Goal: Information Seeking & Learning: Learn about a topic

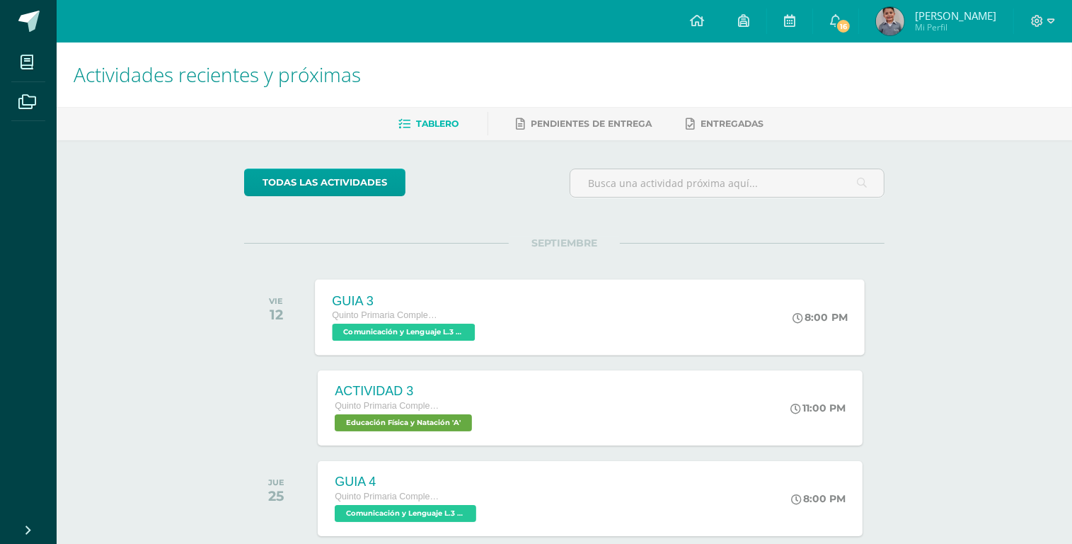
click at [447, 335] on span "Comunicación y Lenguaje L.3 (Inglés y Laboratorio) 'A'" at bounding box center [404, 331] width 143 height 17
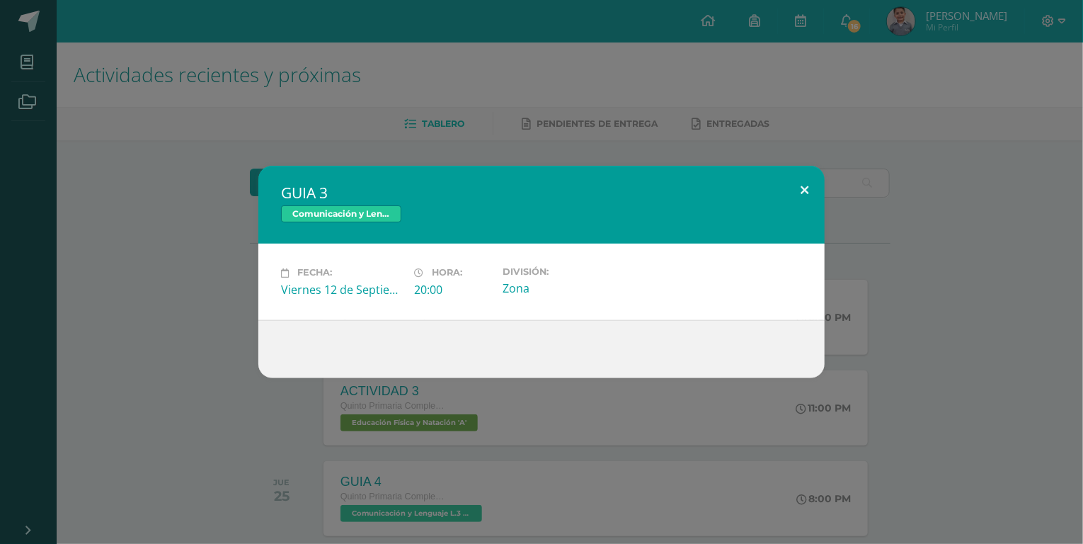
click at [806, 190] on button at bounding box center [804, 190] width 40 height 48
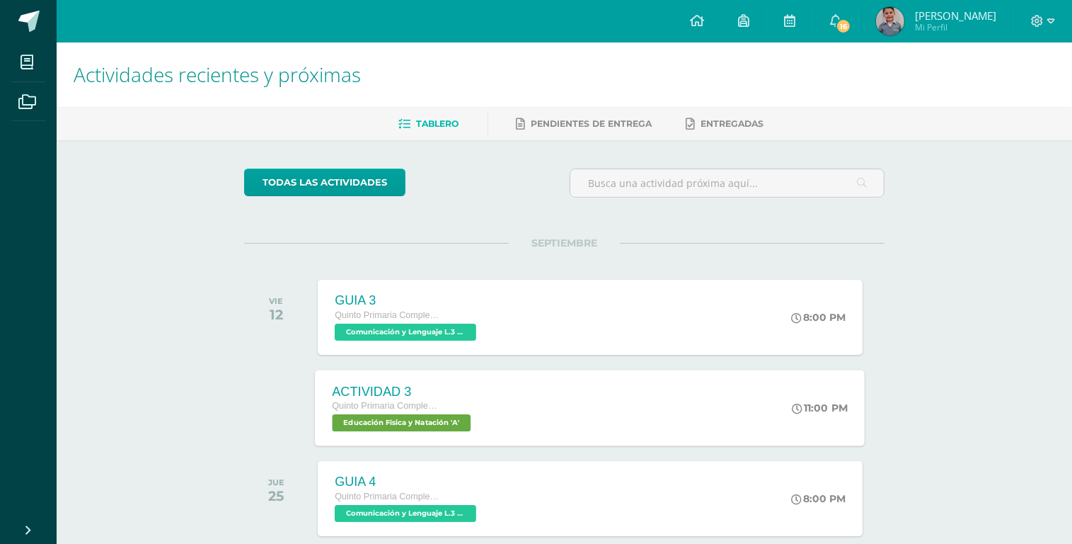
click at [427, 421] on span "Educación Física y Natación 'A'" at bounding box center [402, 422] width 139 height 17
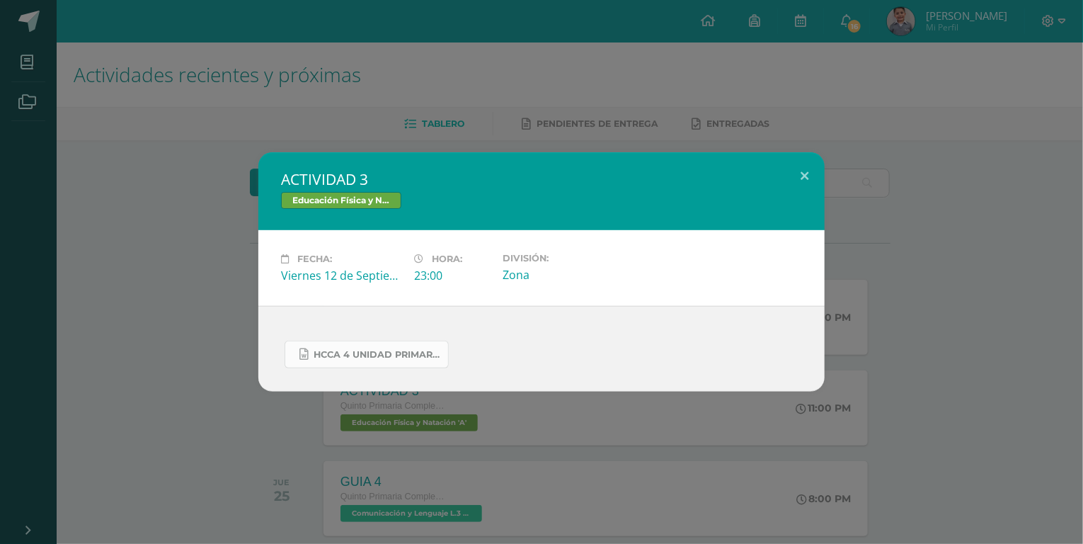
click at [345, 357] on span "HCCA 4 UNIDAD PRIMARIA COMPLEMENTARIA 2025 VOLEIBOL.docx" at bounding box center [377, 354] width 127 height 11
click at [805, 176] on button at bounding box center [804, 176] width 40 height 48
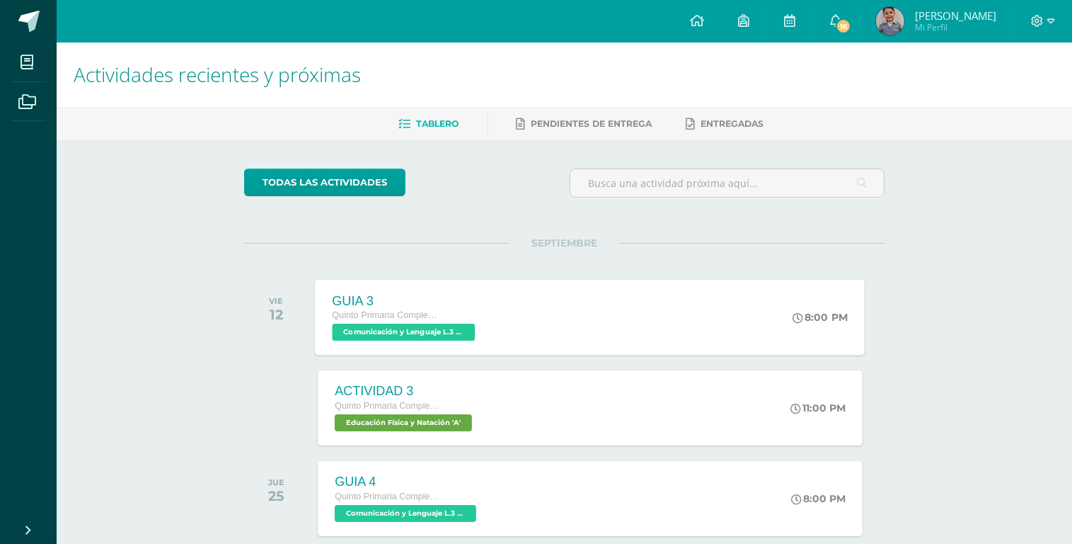
click at [418, 334] on span "Comunicación y Lenguaje L.3 (Inglés y Laboratorio) 'A'" at bounding box center [404, 331] width 143 height 17
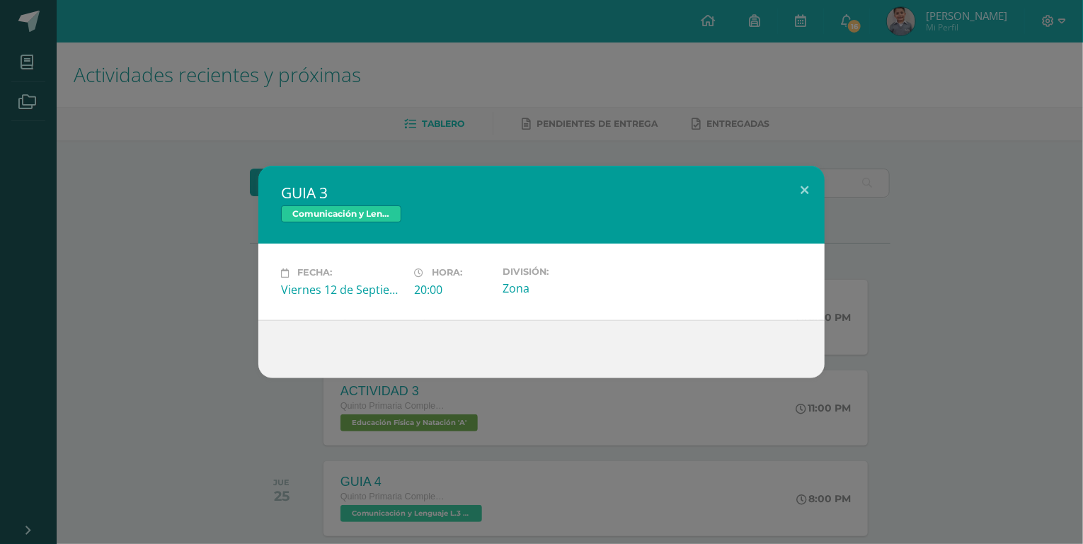
click at [392, 217] on span "Comunicación y Lenguaje L.3 (Inglés y Laboratorio)" at bounding box center [341, 213] width 120 height 17
click at [803, 190] on button at bounding box center [804, 190] width 40 height 48
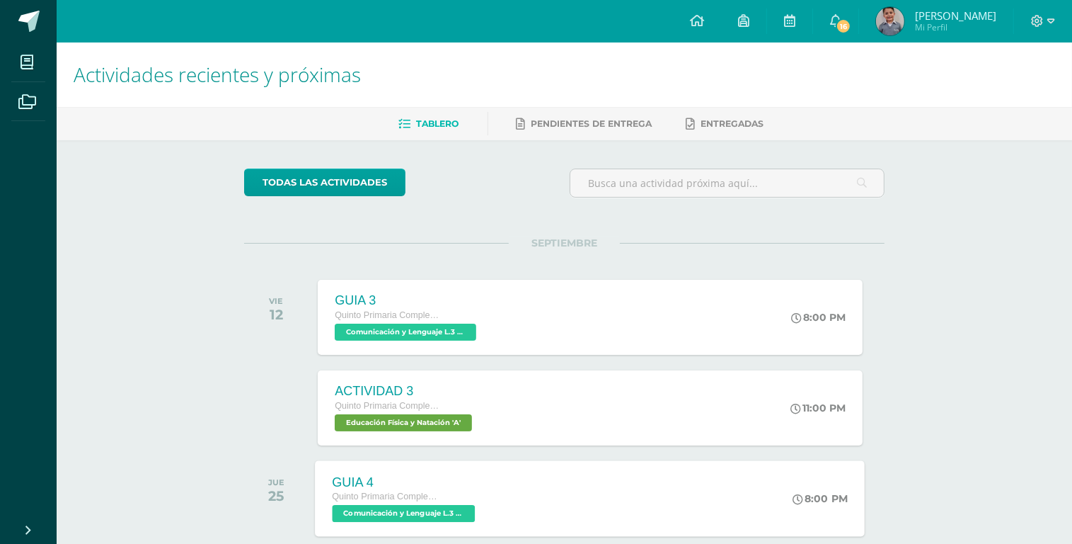
click at [459, 515] on span "Comunicación y Lenguaje L.3 (Inglés y Laboratorio) 'A'" at bounding box center [404, 513] width 143 height 17
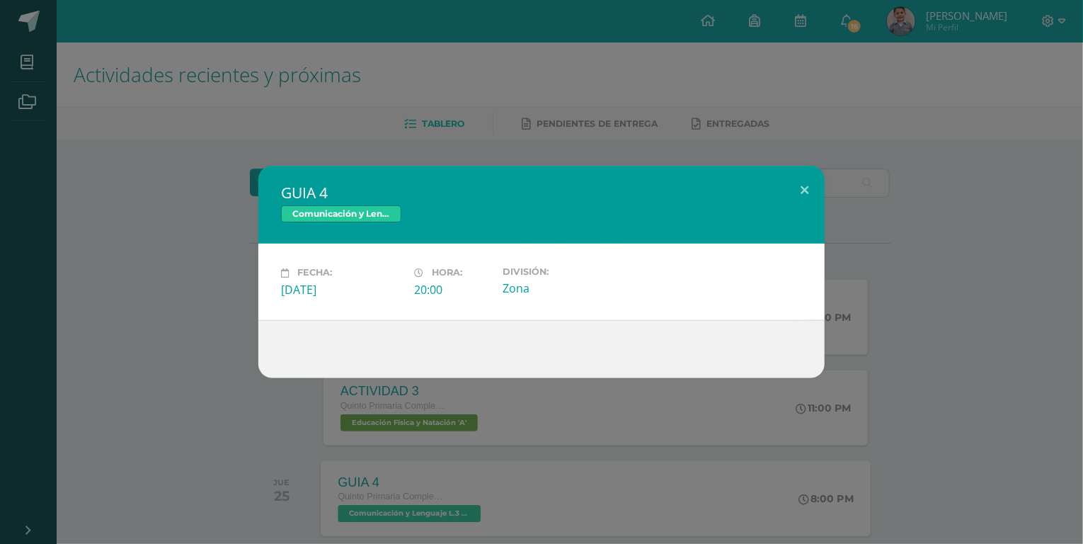
click at [459, 515] on div "GUIA 4 Comunicación y Lenguaje L.3 (Inglés y Laboratorio) Fecha: Jueves 25 de S…" at bounding box center [541, 272] width 1083 height 544
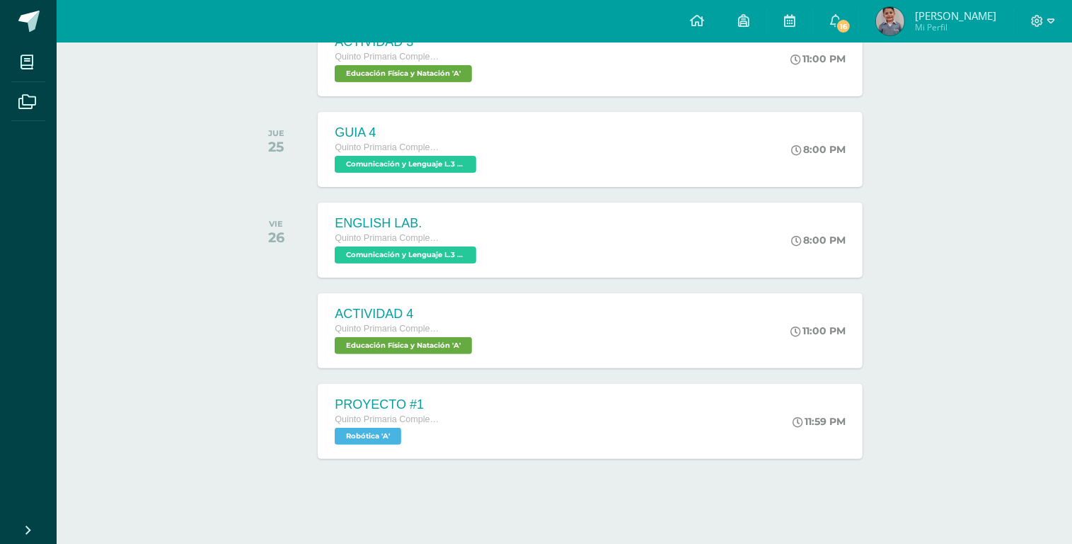
scroll to position [352, 0]
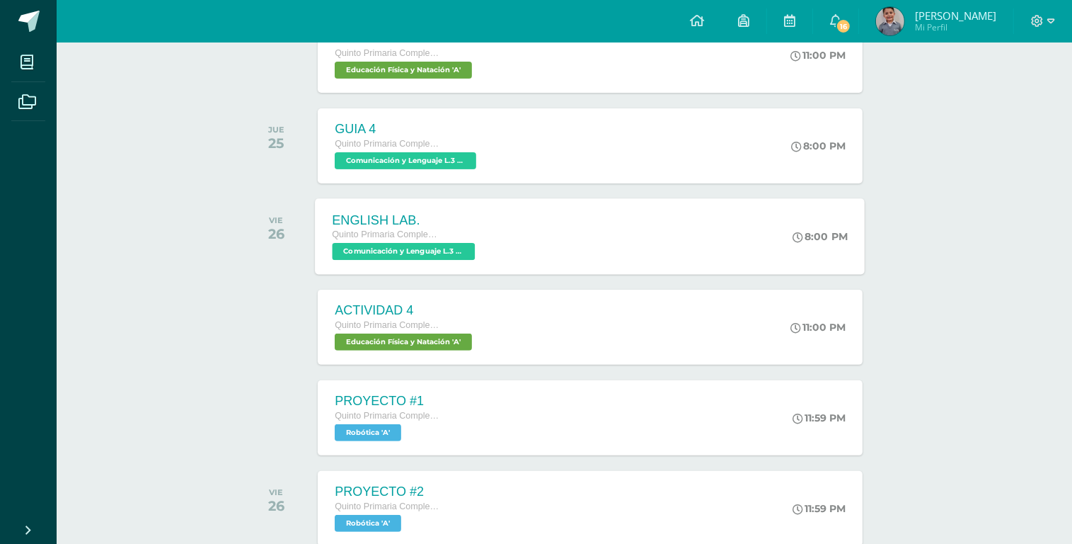
click at [448, 254] on span "Comunicación y Lenguaje L.3 (Inglés y Laboratorio) 'A'" at bounding box center [404, 251] width 143 height 17
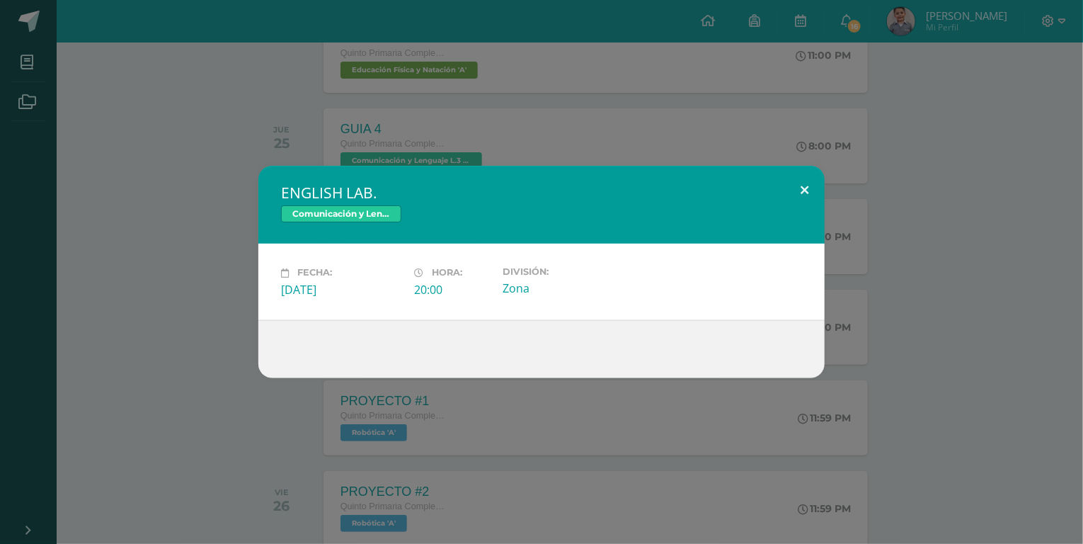
click at [801, 190] on button at bounding box center [804, 190] width 40 height 48
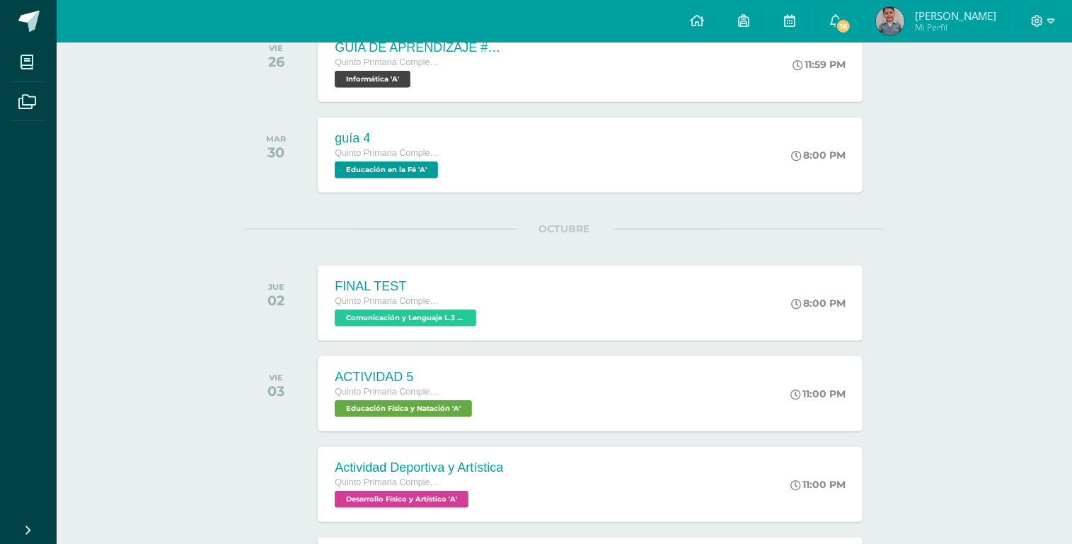
scroll to position [1349, 0]
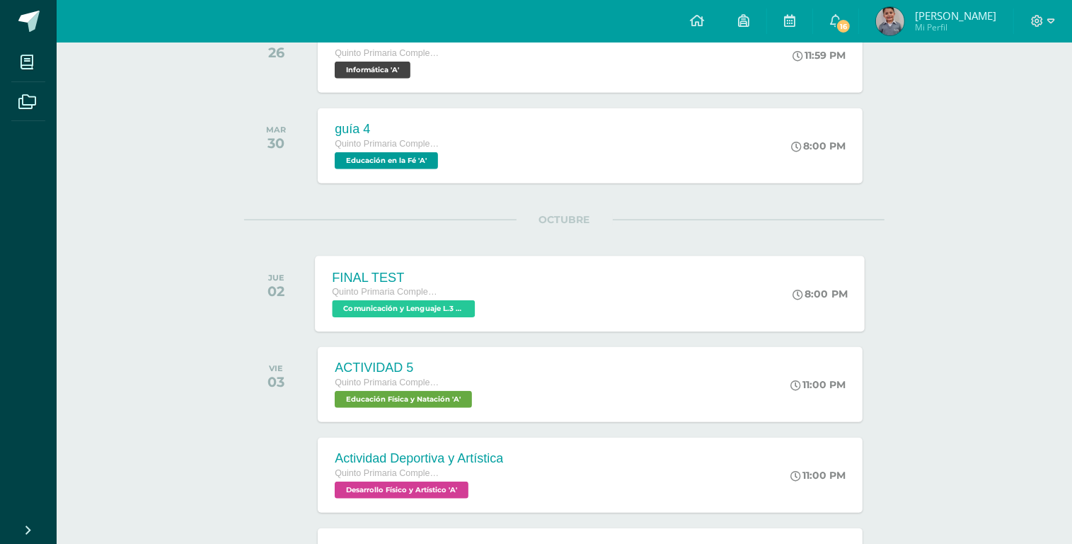
click at [439, 302] on span "Comunicación y Lenguaje L.3 (Inglés y Laboratorio) 'A'" at bounding box center [404, 308] width 143 height 17
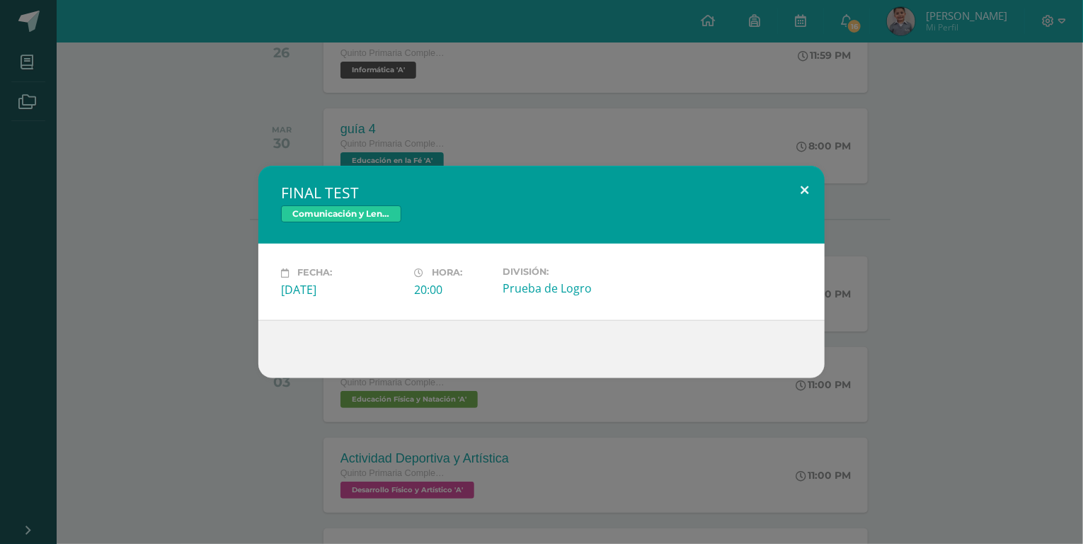
click at [804, 188] on button at bounding box center [804, 190] width 40 height 48
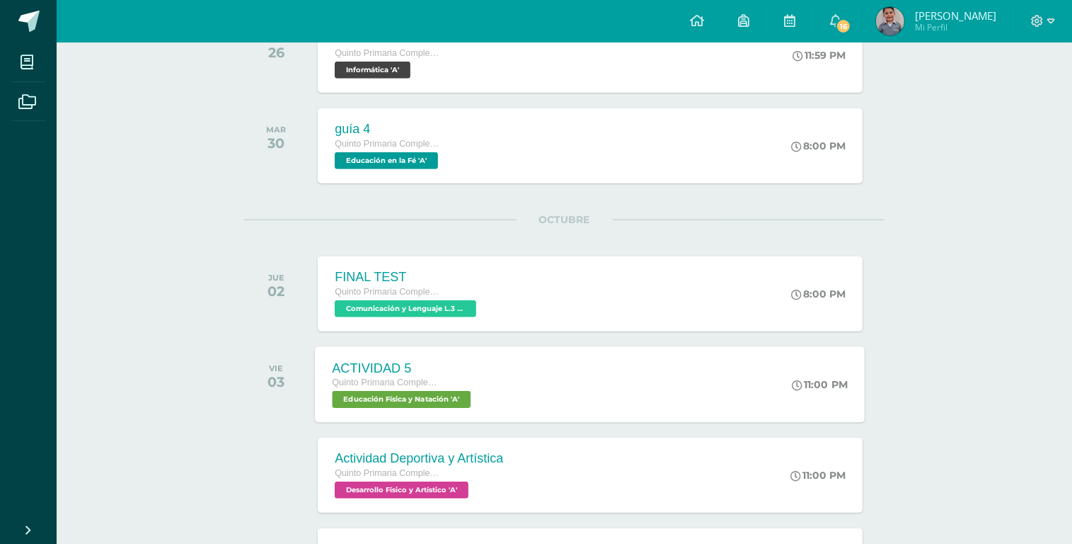
click at [383, 400] on span "Educación Física y Natación 'A'" at bounding box center [402, 399] width 139 height 17
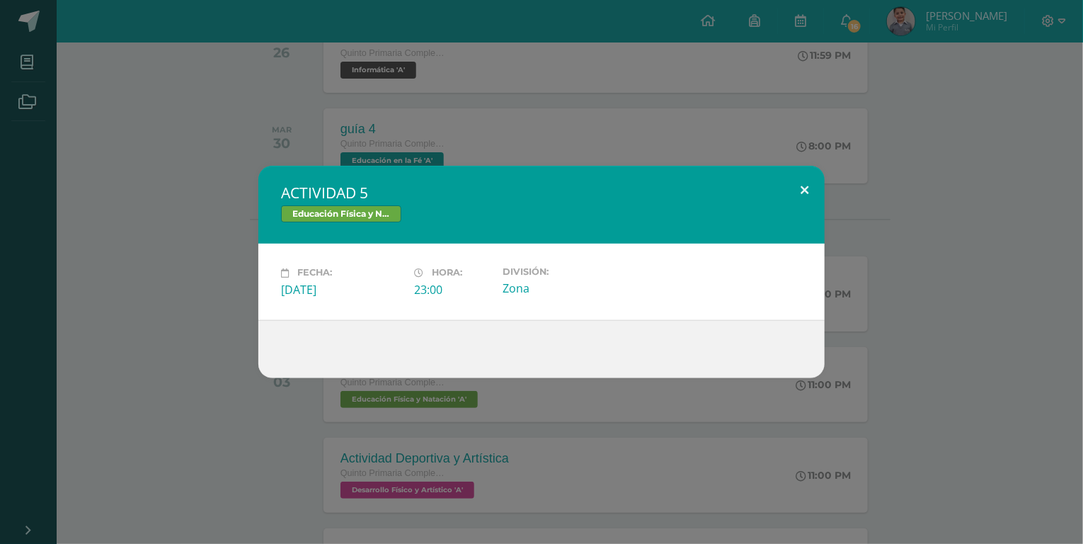
click at [798, 188] on button at bounding box center [804, 190] width 40 height 48
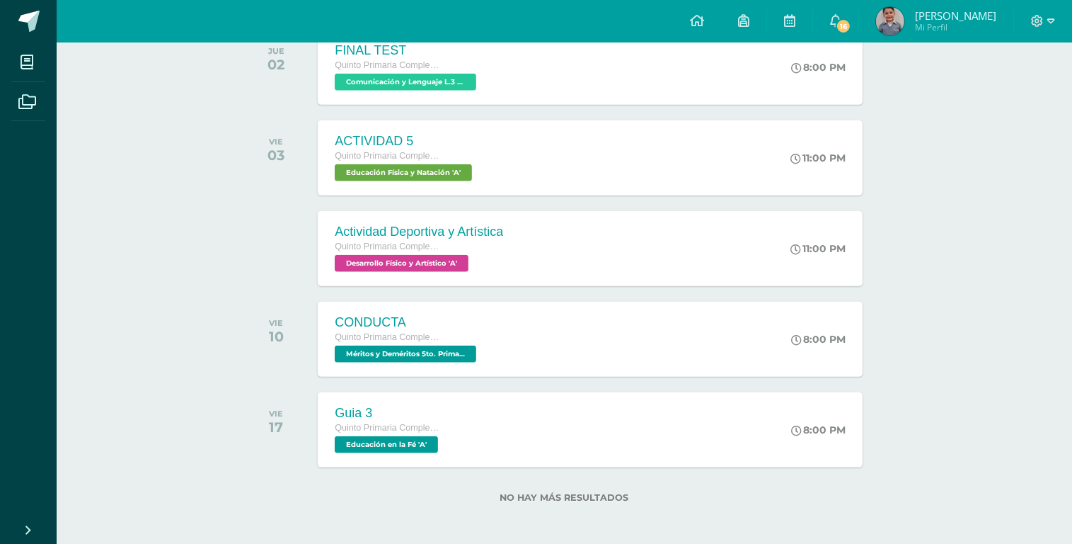
scroll to position [1579, 0]
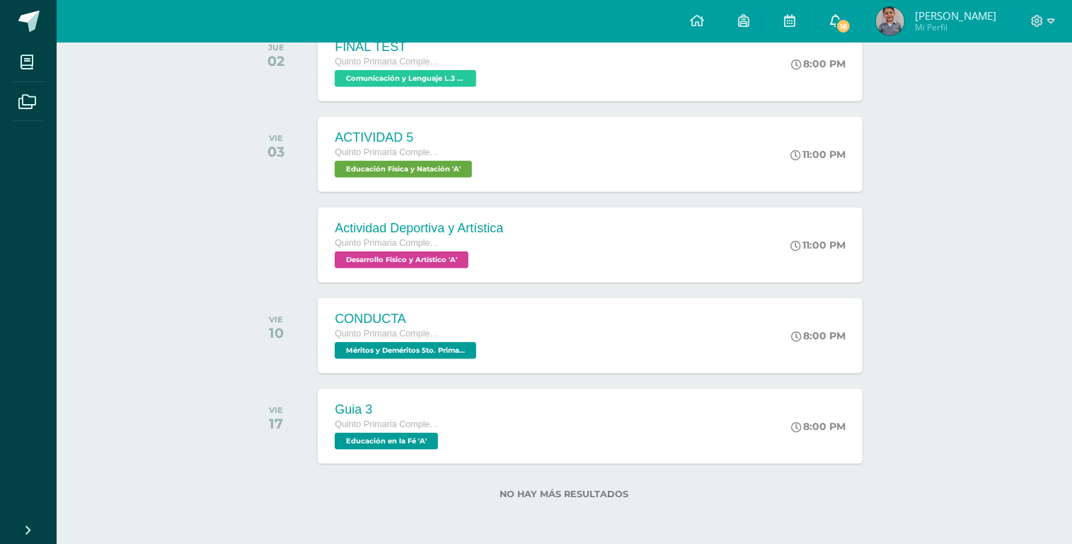
click at [830, 25] on icon at bounding box center [835, 20] width 11 height 13
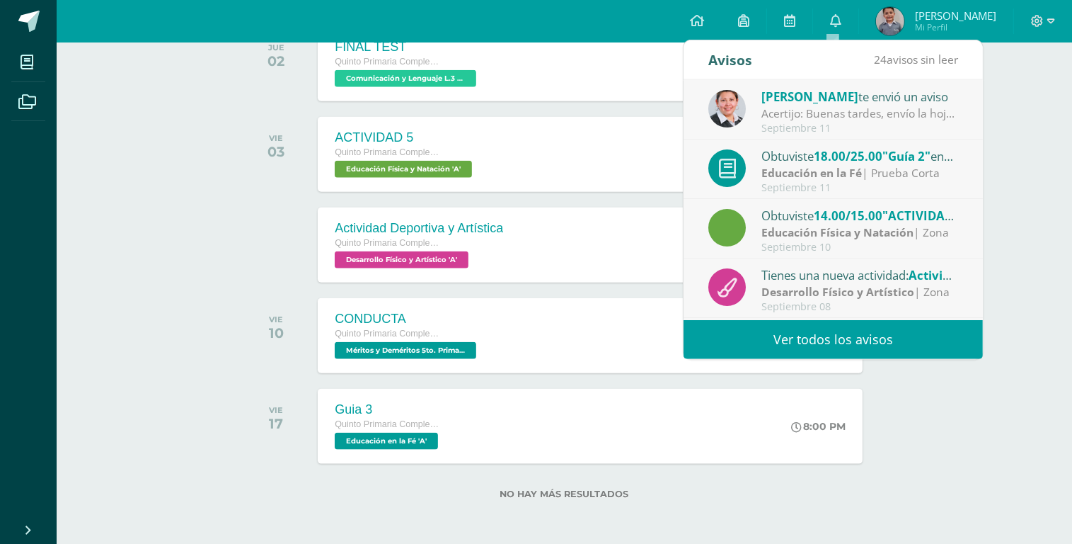
click at [773, 336] on link "Ver todos los avisos" at bounding box center [833, 339] width 299 height 39
click at [794, 336] on link "Ver todos los avisos" at bounding box center [833, 339] width 299 height 39
click at [834, 332] on link "Ver todos los avisos" at bounding box center [833, 339] width 299 height 39
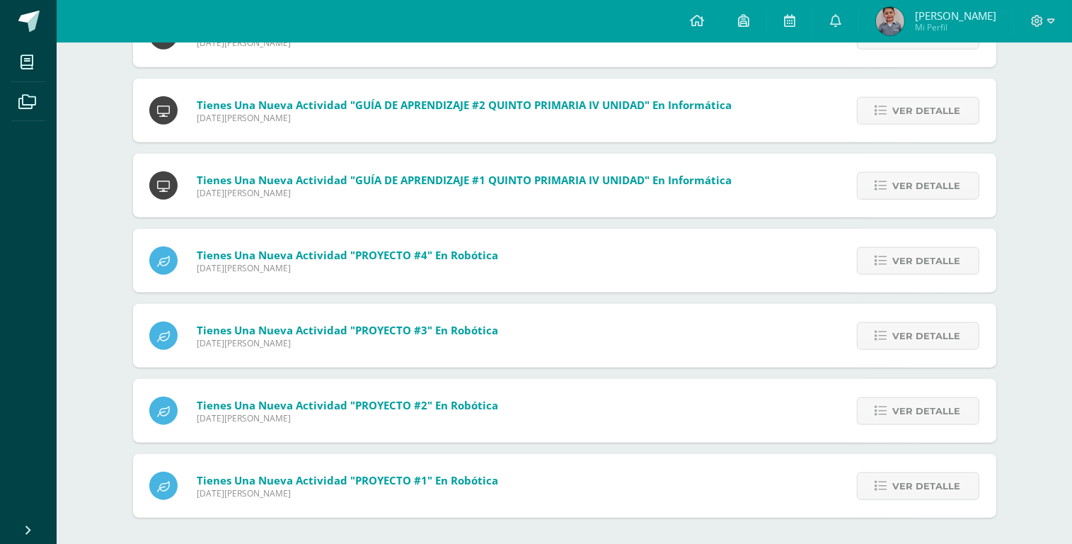
scroll to position [1492, 0]
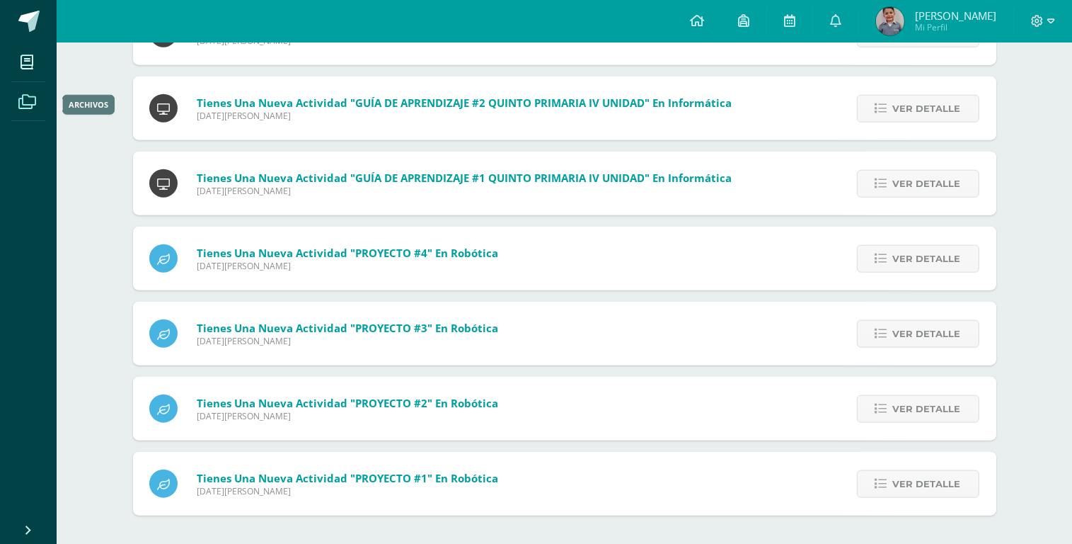
click at [40, 106] on span at bounding box center [27, 101] width 32 height 32
click at [16, 98] on span at bounding box center [27, 101] width 32 height 32
click at [27, 101] on icon at bounding box center [27, 102] width 18 height 14
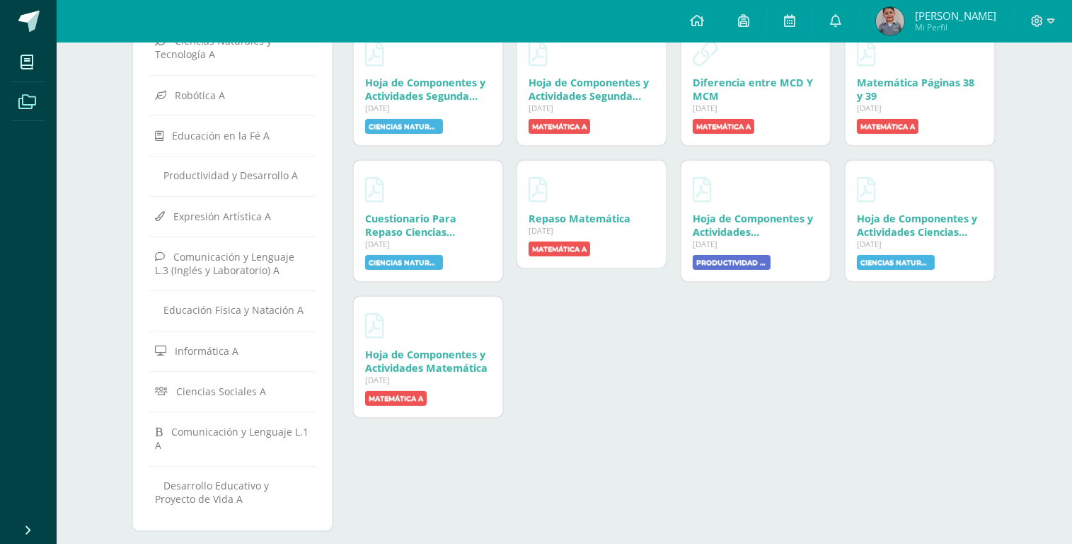
scroll to position [335, 0]
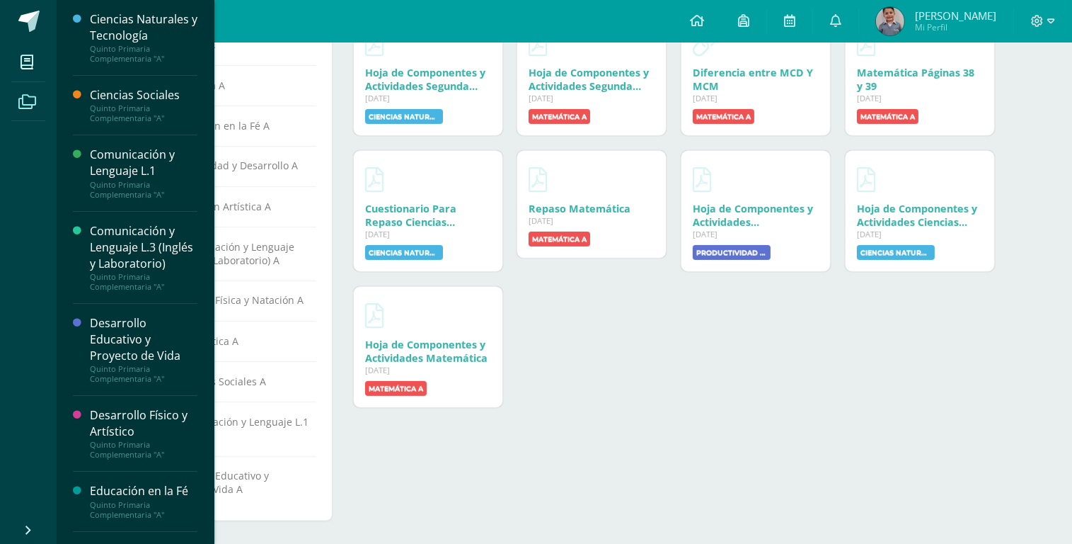
click at [122, 103] on div "Quinto Primaria Complementaria "A"" at bounding box center [144, 113] width 108 height 20
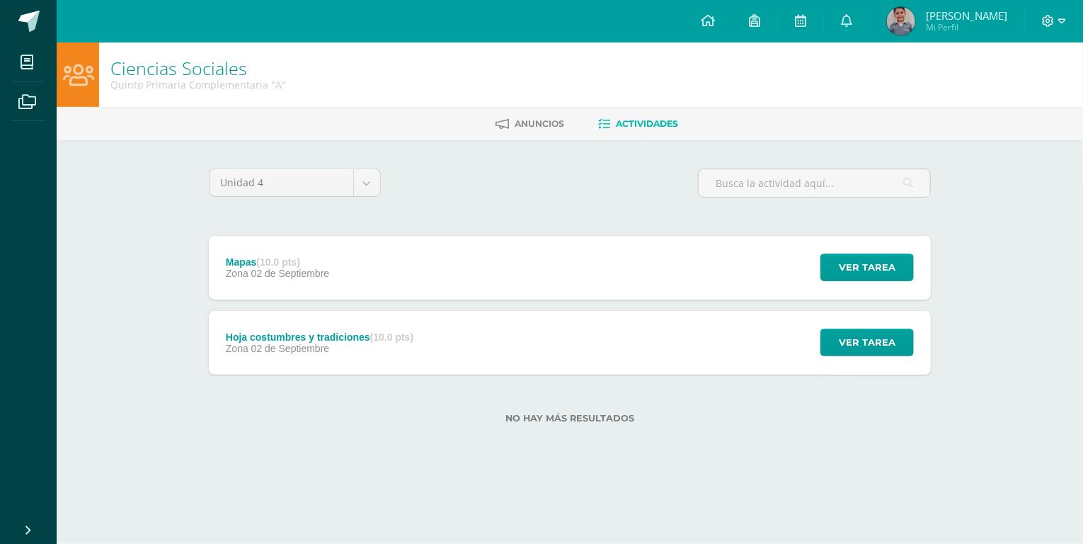
click at [291, 350] on span "02 de Septiembre" at bounding box center [290, 348] width 79 height 11
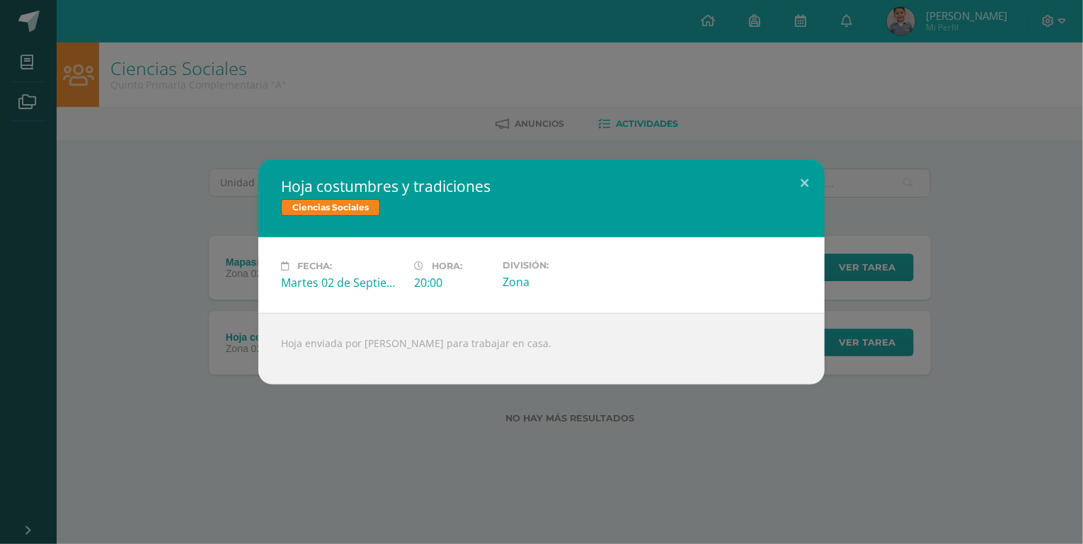
click at [244, 272] on div "Hoja costumbres y tradiciones Ciencias Sociales Fecha: [DATE] Hora: 20:00 Divis…" at bounding box center [542, 271] width 1072 height 225
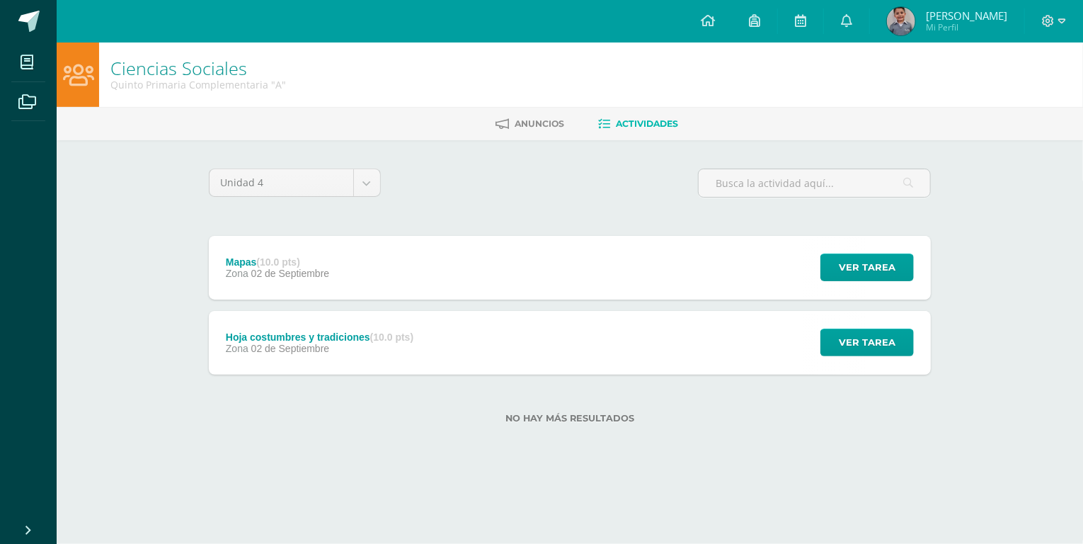
click at [244, 272] on span "Zona" at bounding box center [237, 273] width 23 height 11
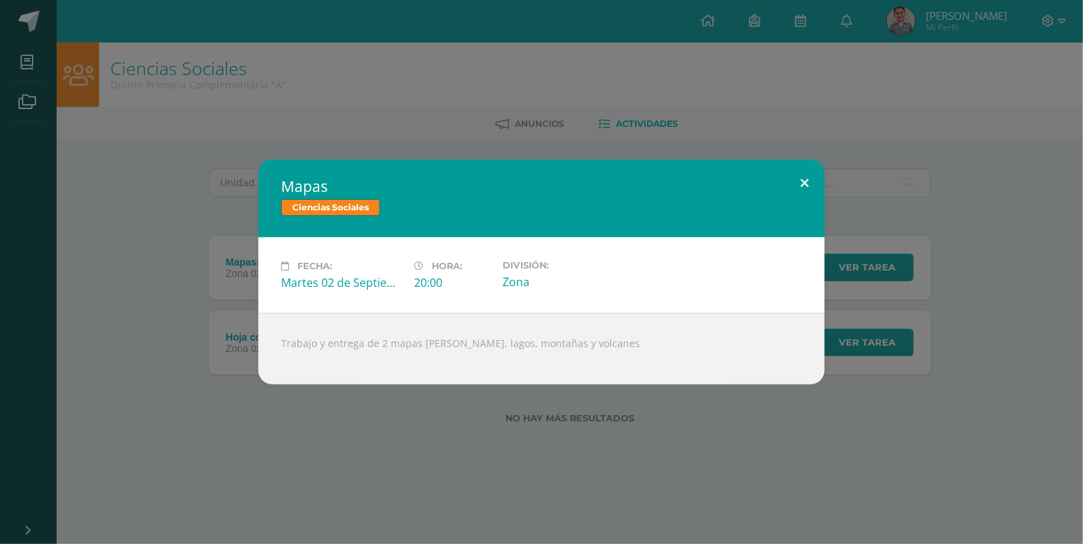
click at [804, 180] on button at bounding box center [804, 183] width 40 height 48
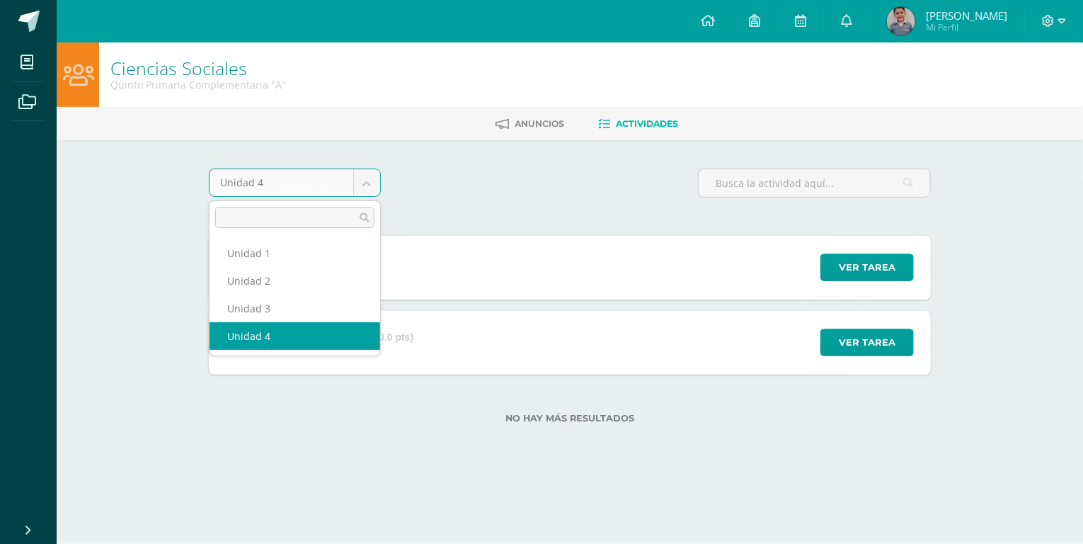
click at [369, 187] on body "Mis cursos Archivos Cerrar panel Ciencias Naturales y Tecnología Quinto Primari…" at bounding box center [541, 234] width 1083 height 469
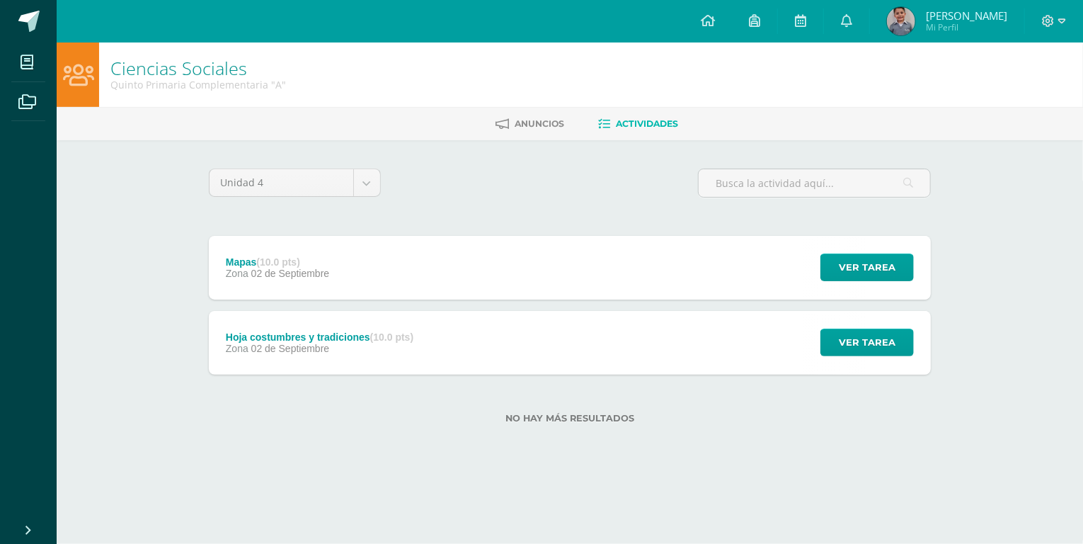
click at [660, 132] on link "Actividades" at bounding box center [638, 124] width 80 height 23
click at [315, 268] on span "02 de Septiembre" at bounding box center [290, 273] width 79 height 11
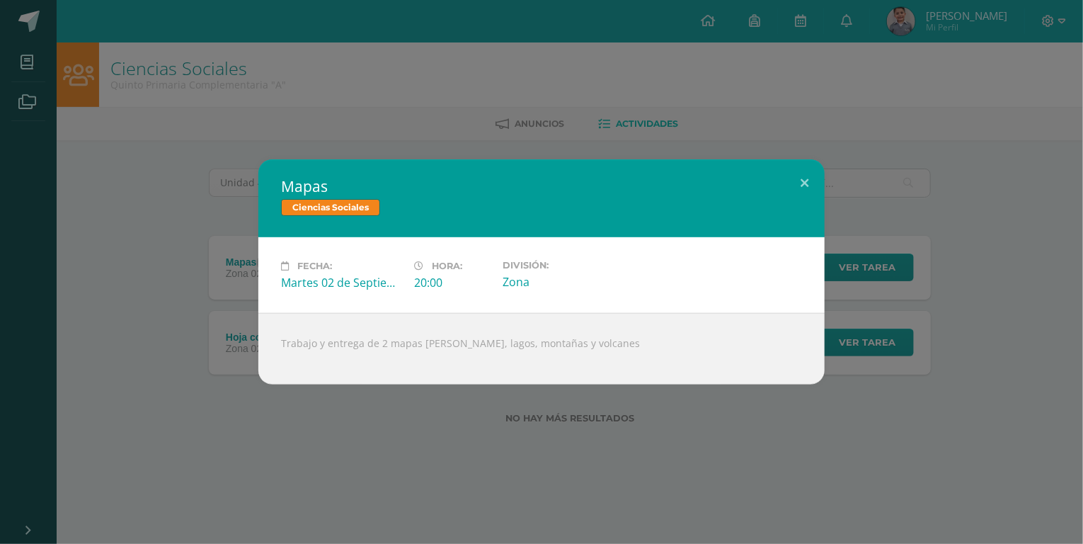
click at [343, 206] on span "Ciencias Sociales" at bounding box center [330, 207] width 99 height 17
click at [801, 188] on button at bounding box center [804, 183] width 40 height 48
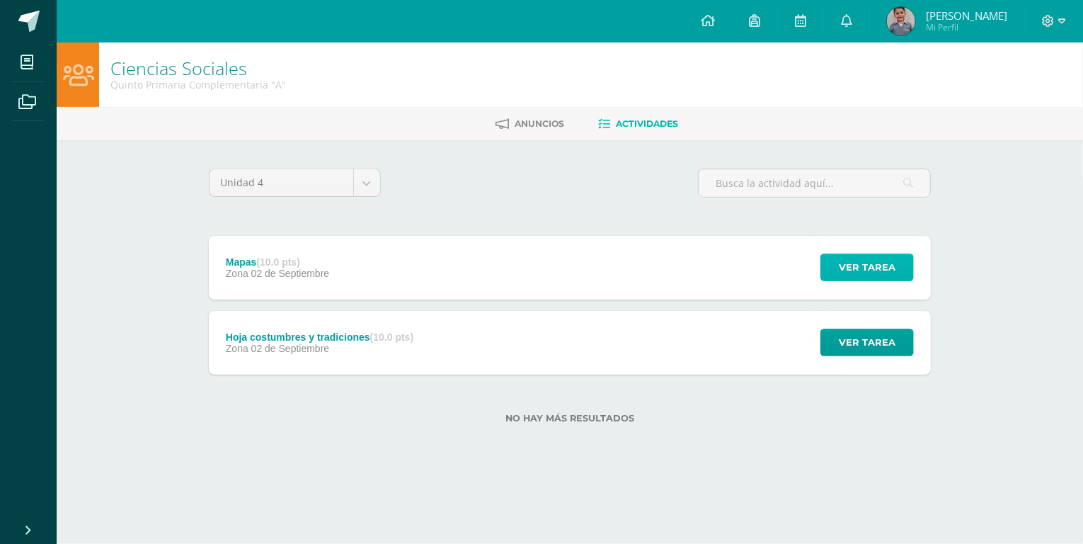
click at [865, 268] on span "Ver tarea" at bounding box center [867, 267] width 57 height 26
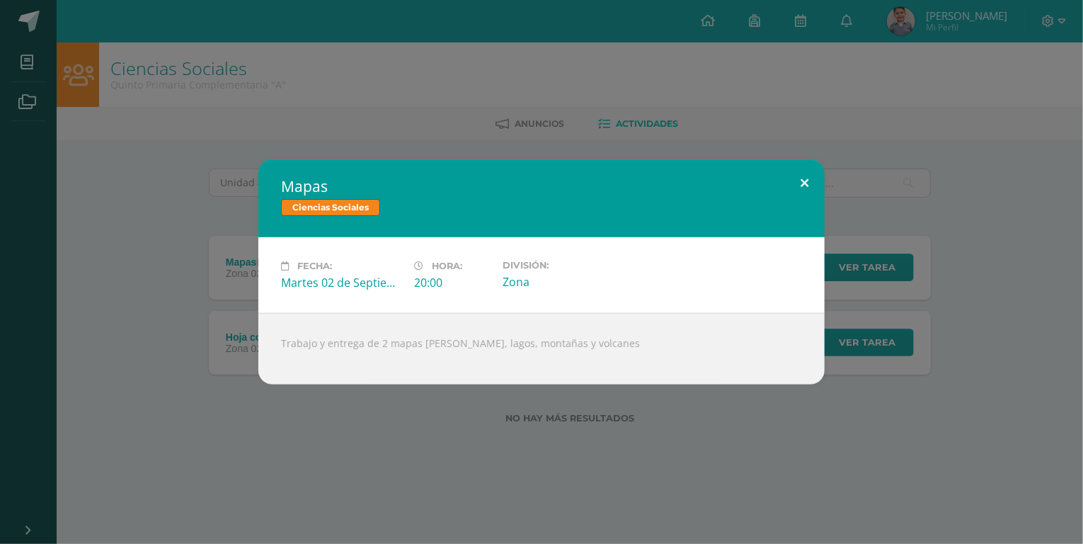
click at [812, 182] on button at bounding box center [804, 183] width 40 height 48
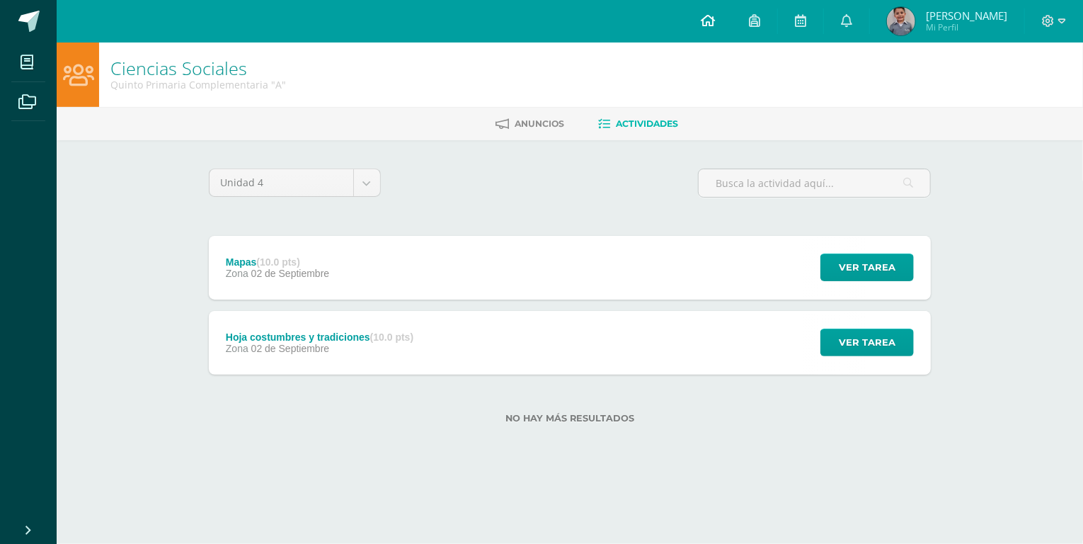
click at [701, 15] on icon at bounding box center [708, 20] width 14 height 13
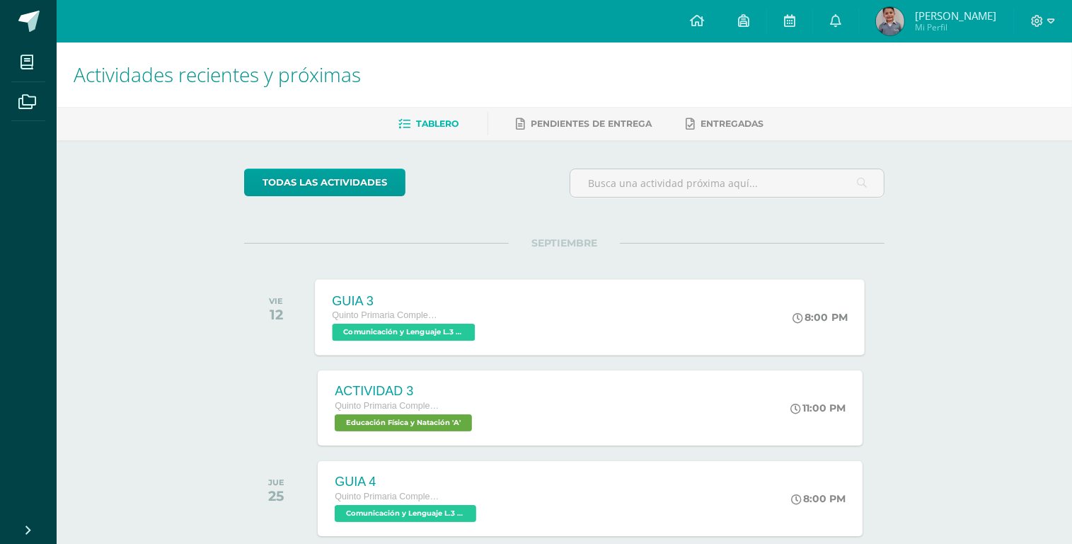
click at [453, 324] on span "Comunicación y Lenguaje L.3 (Inglés y Laboratorio) 'A'" at bounding box center [404, 331] width 143 height 17
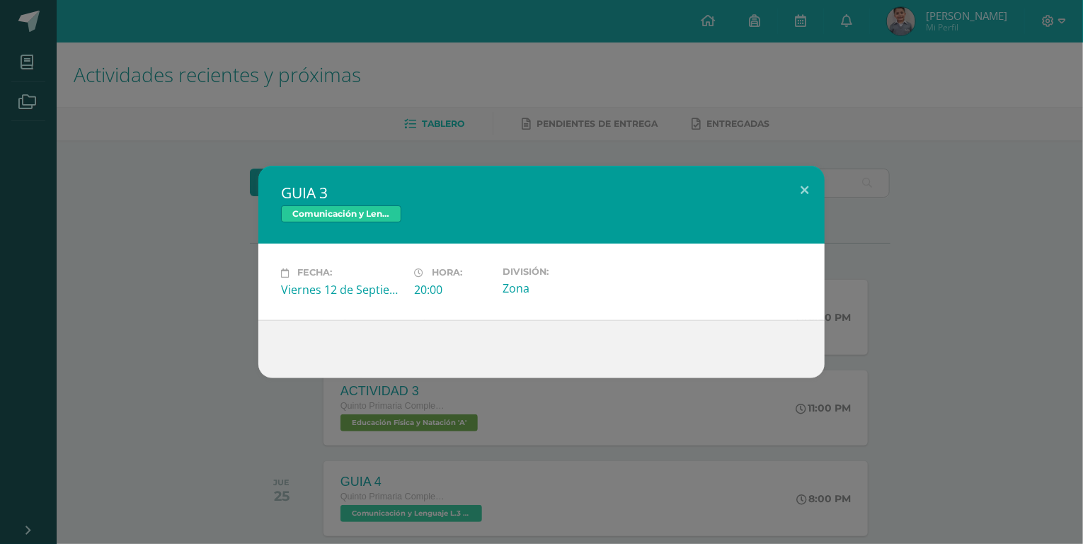
click at [368, 224] on div "Comunicación y Lenguaje L.3 (Inglés y Laboratorio)" at bounding box center [541, 215] width 521 height 21
click at [374, 217] on span "Comunicación y Lenguaje L.3 (Inglés y Laboratorio)" at bounding box center [341, 213] width 120 height 17
click at [813, 188] on button at bounding box center [804, 190] width 40 height 48
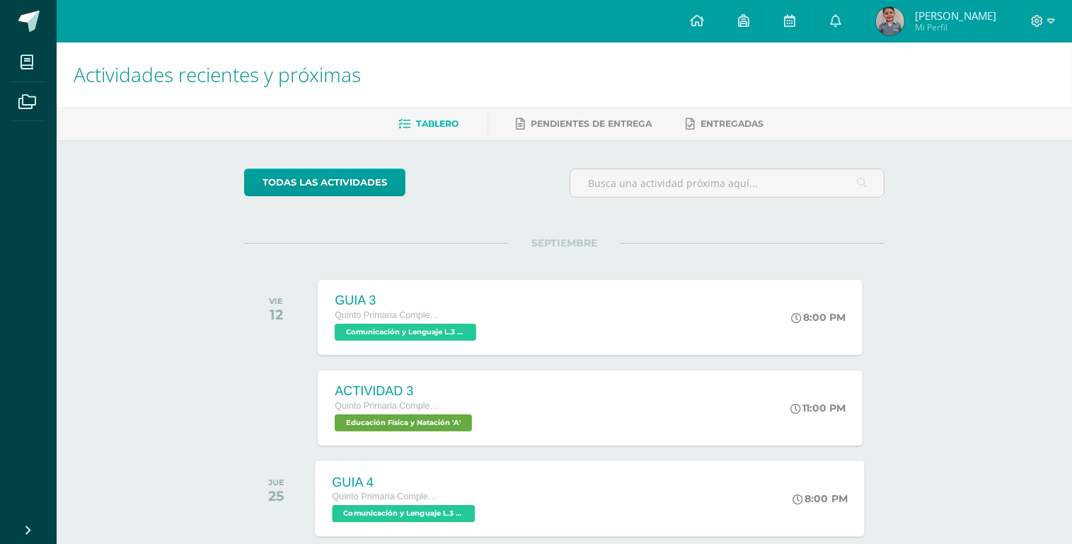
click at [435, 512] on span "Comunicación y Lenguaje L.3 (Inglés y Laboratorio) 'A'" at bounding box center [404, 513] width 143 height 17
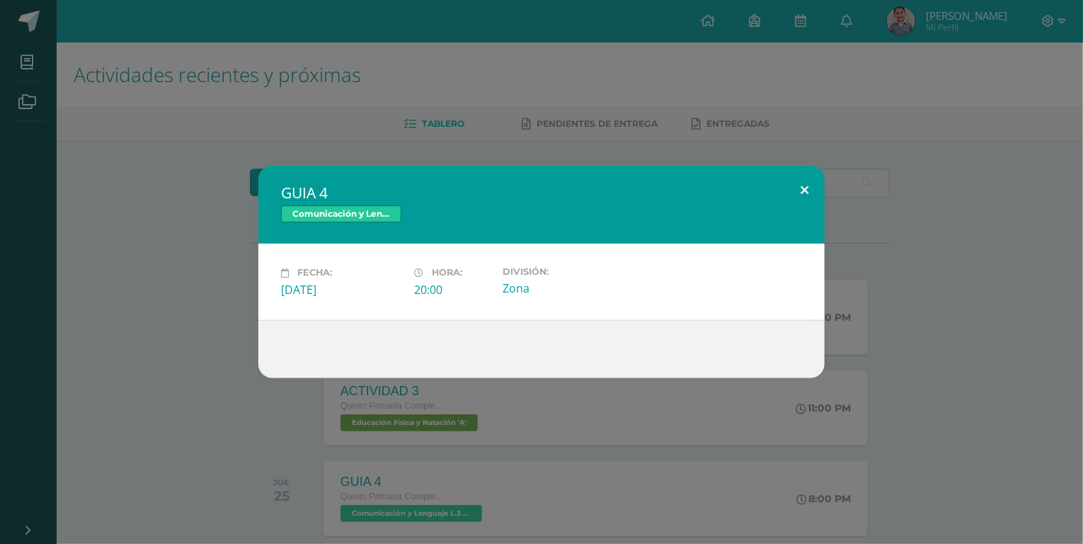
click at [807, 188] on button at bounding box center [804, 190] width 40 height 48
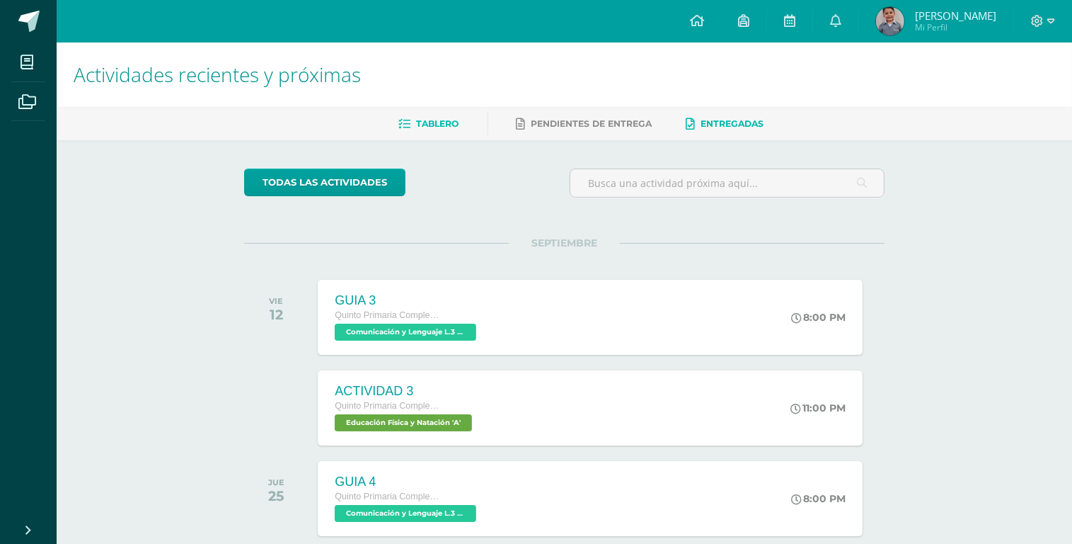
click at [706, 127] on span "Entregadas" at bounding box center [732, 123] width 63 height 11
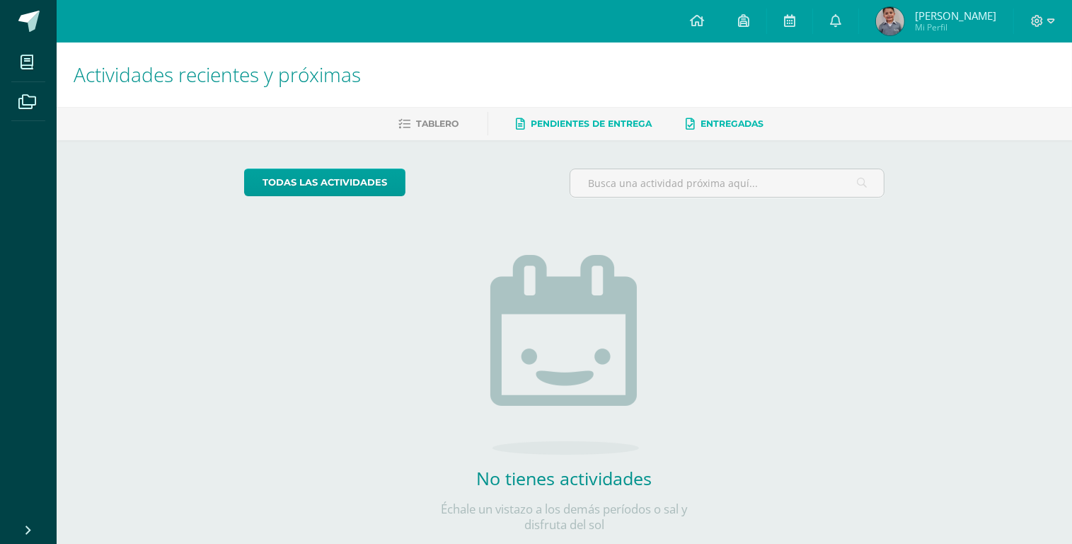
click at [592, 117] on link "Pendientes de entrega" at bounding box center [585, 124] width 136 height 23
click at [455, 123] on span "Tablero" at bounding box center [438, 123] width 42 height 11
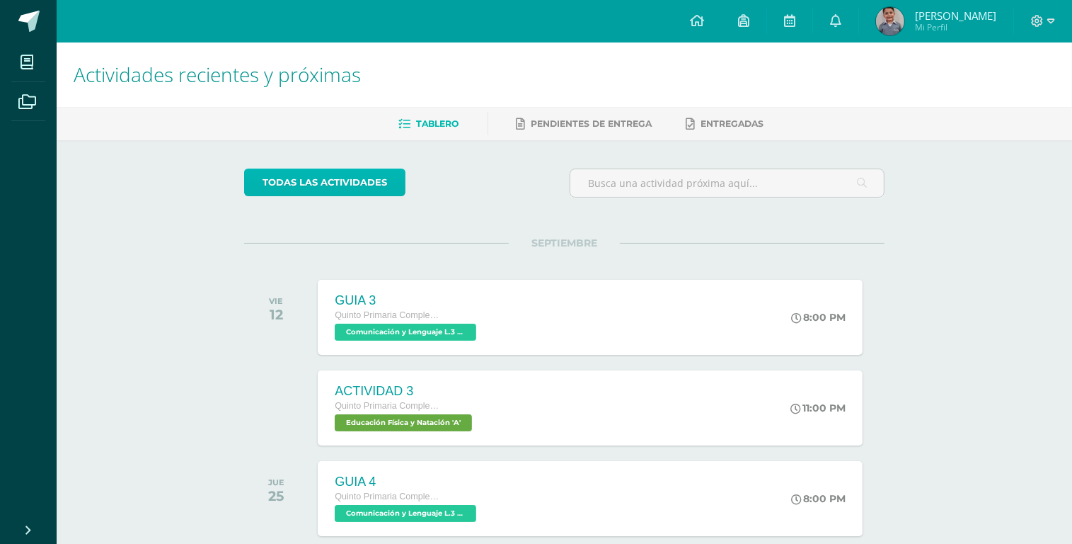
click at [335, 188] on link "todas las Actividades" at bounding box center [324, 182] width 161 height 28
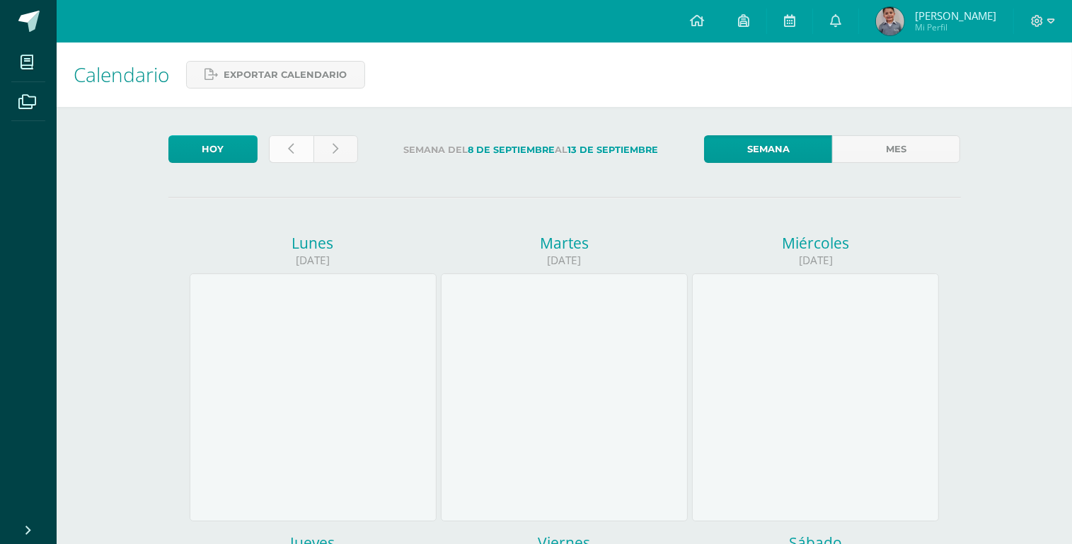
click at [294, 154] on link at bounding box center [291, 149] width 45 height 28
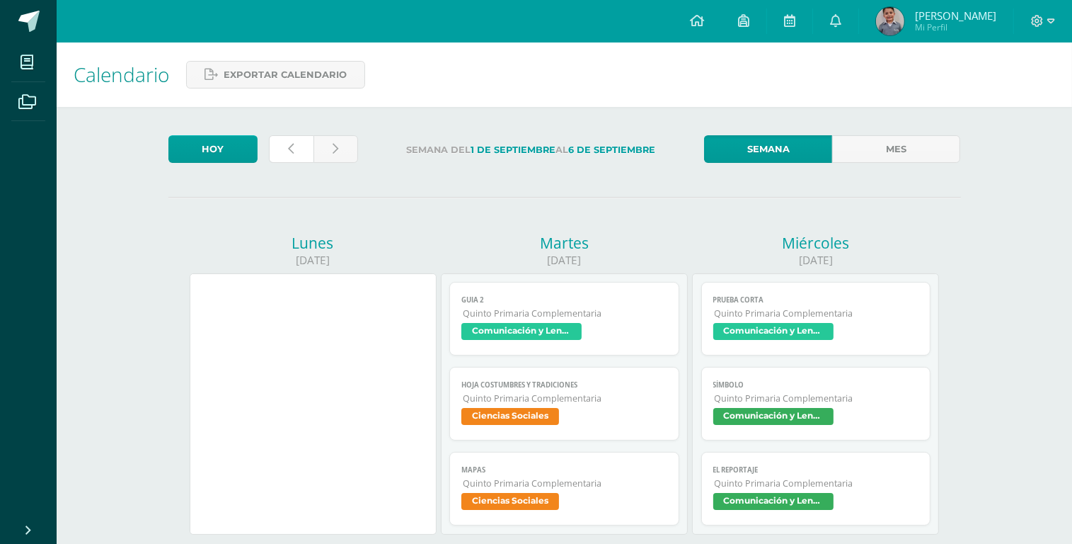
click at [294, 154] on link at bounding box center [291, 149] width 45 height 28
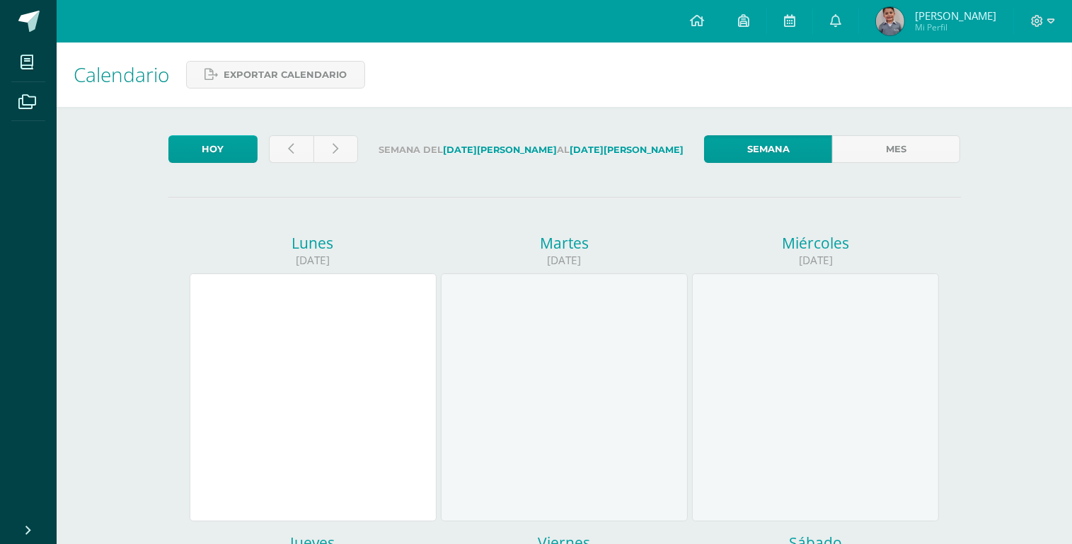
drag, startPoint x: 1071, startPoint y: 451, endPoint x: 1078, endPoint y: 457, distance: 9.1
click at [345, 326] on div at bounding box center [313, 397] width 247 height 248
click at [285, 352] on div at bounding box center [313, 397] width 247 height 248
click at [339, 150] on link at bounding box center [336, 149] width 45 height 28
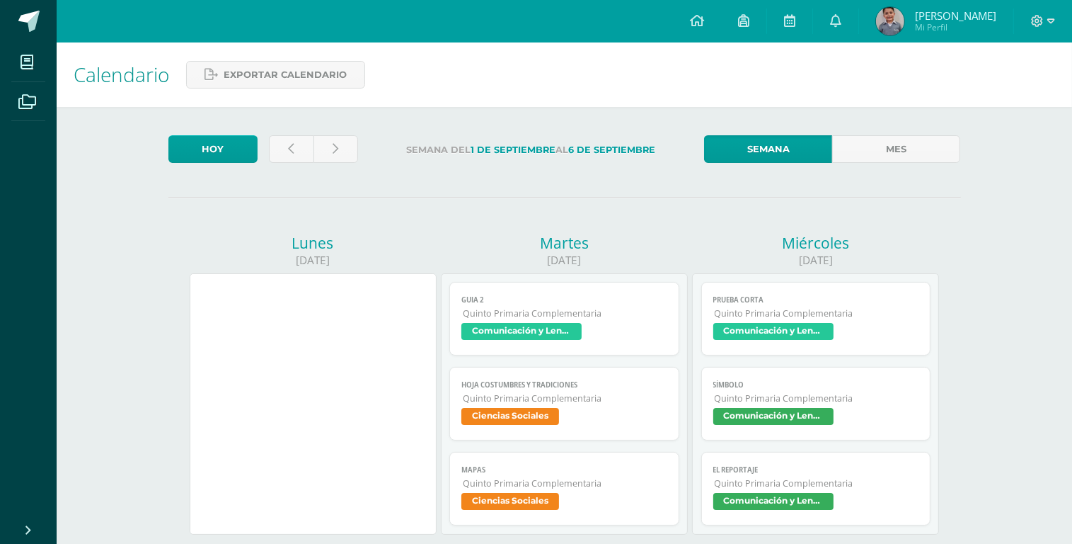
click at [510, 331] on span "Comunicación y Lenguaje L.3 (Inglés y Laboratorio)" at bounding box center [521, 331] width 120 height 17
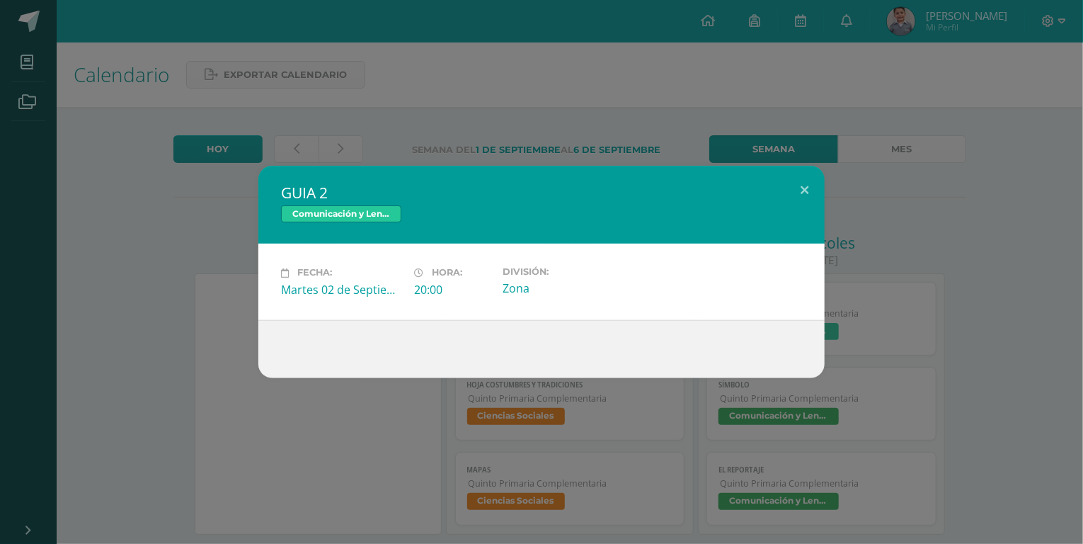
click at [394, 213] on span "Comunicación y Lenguaje L.3 (Inglés y Laboratorio)" at bounding box center [341, 213] width 120 height 17
click at [802, 186] on button at bounding box center [804, 190] width 40 height 48
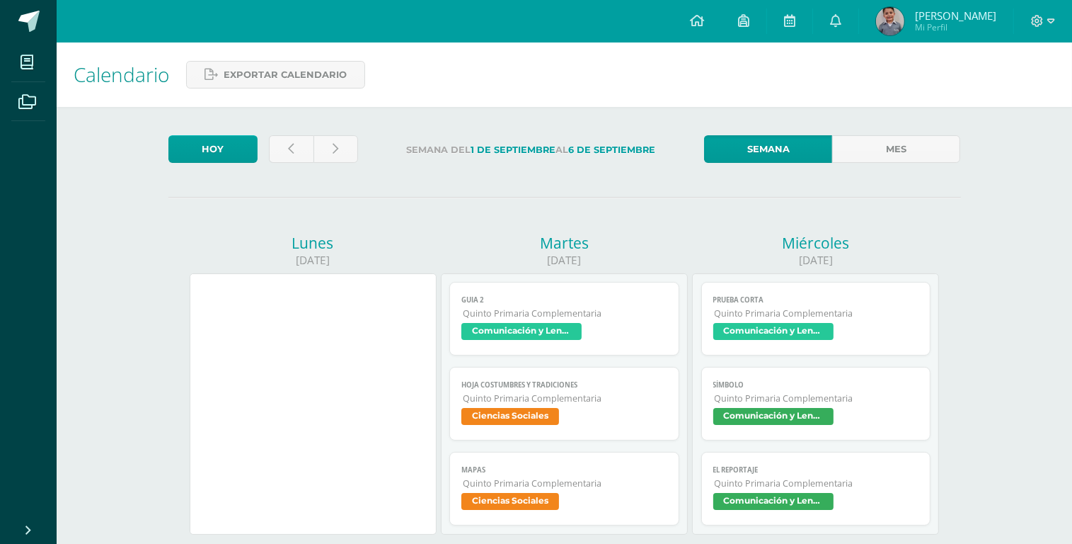
click at [535, 413] on span "Ciencias Sociales" at bounding box center [510, 416] width 98 height 17
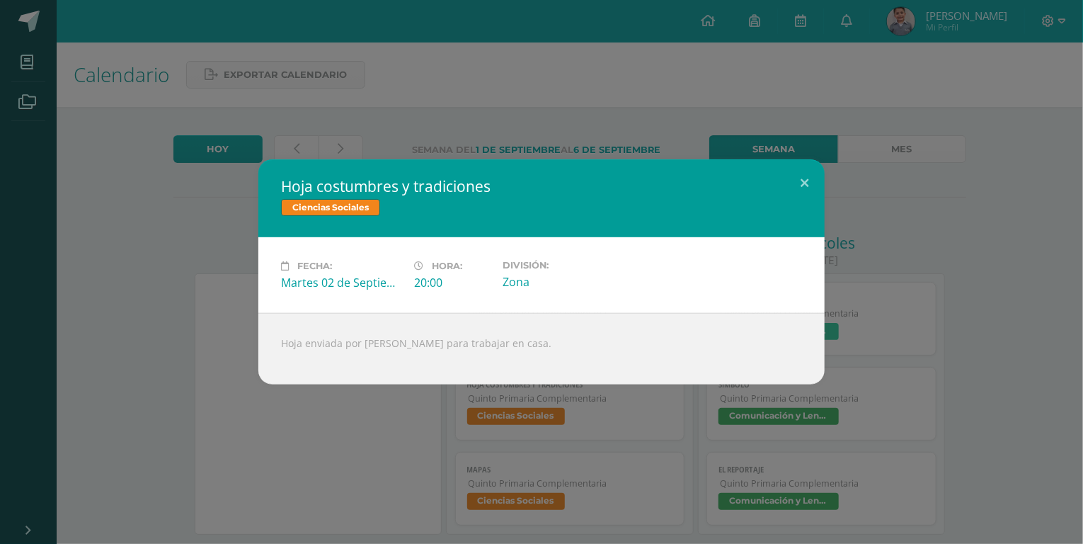
drag, startPoint x: 461, startPoint y: 349, endPoint x: 657, endPoint y: 293, distance: 203.9
click at [657, 293] on div "Hoja costumbres y tradiciones Ciencias Sociales Fecha: Martes 02 de Septiembre …" at bounding box center [541, 271] width 566 height 225
drag, startPoint x: 657, startPoint y: 293, endPoint x: 762, endPoint y: 339, distance: 115.1
click at [762, 339] on div "Hoja enviada por Edoo para trabajar en casa." at bounding box center [541, 348] width 566 height 71
click at [804, 191] on button at bounding box center [804, 183] width 40 height 48
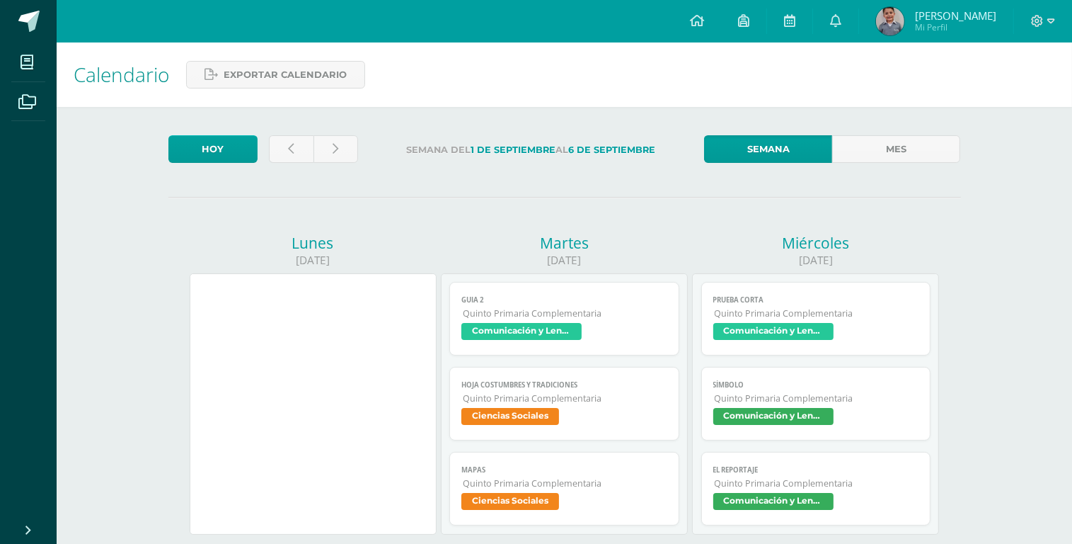
click at [554, 504] on span "Ciencias Sociales" at bounding box center [510, 501] width 98 height 17
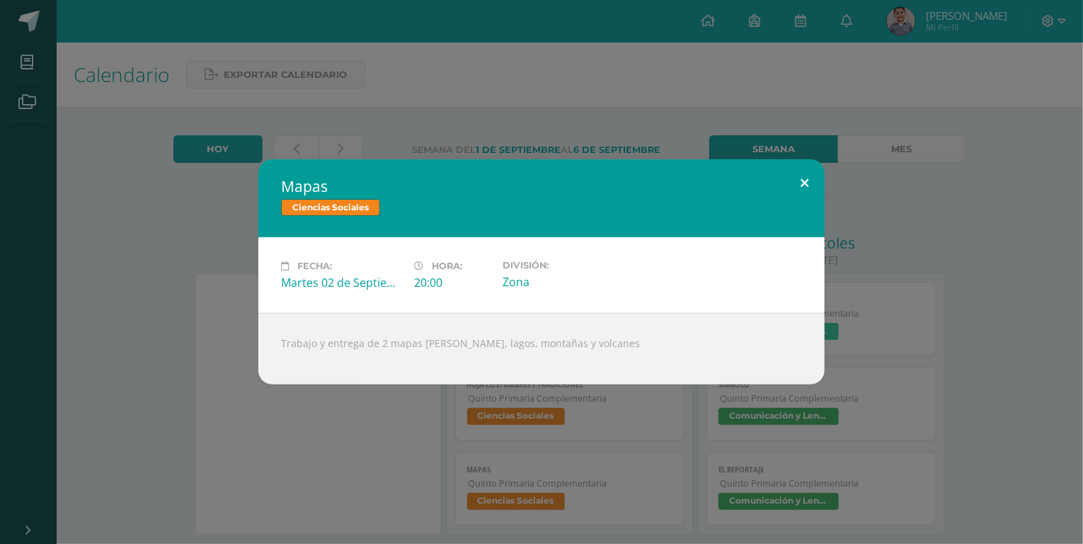
click at [800, 175] on button at bounding box center [804, 183] width 40 height 48
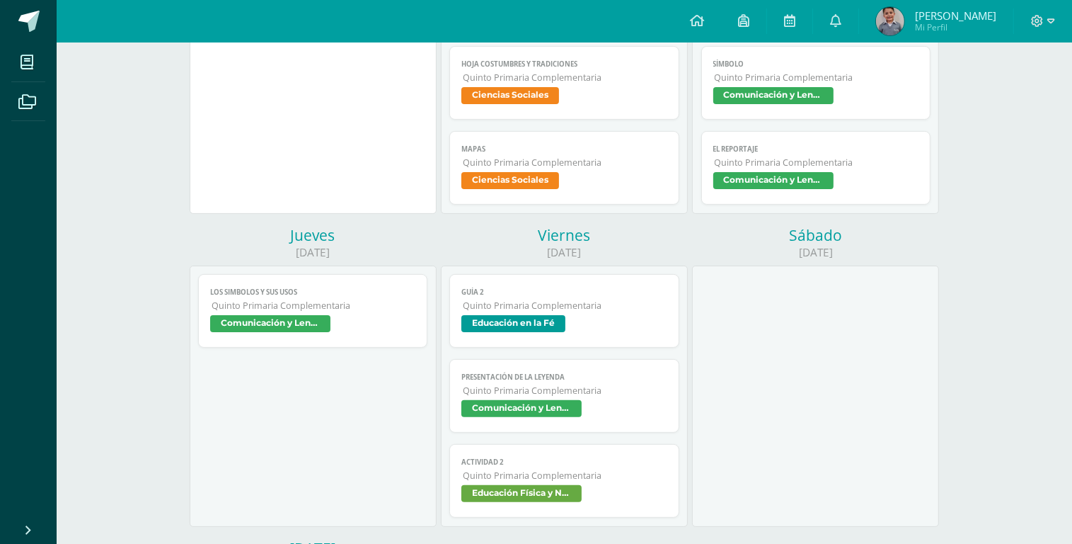
scroll to position [349, 0]
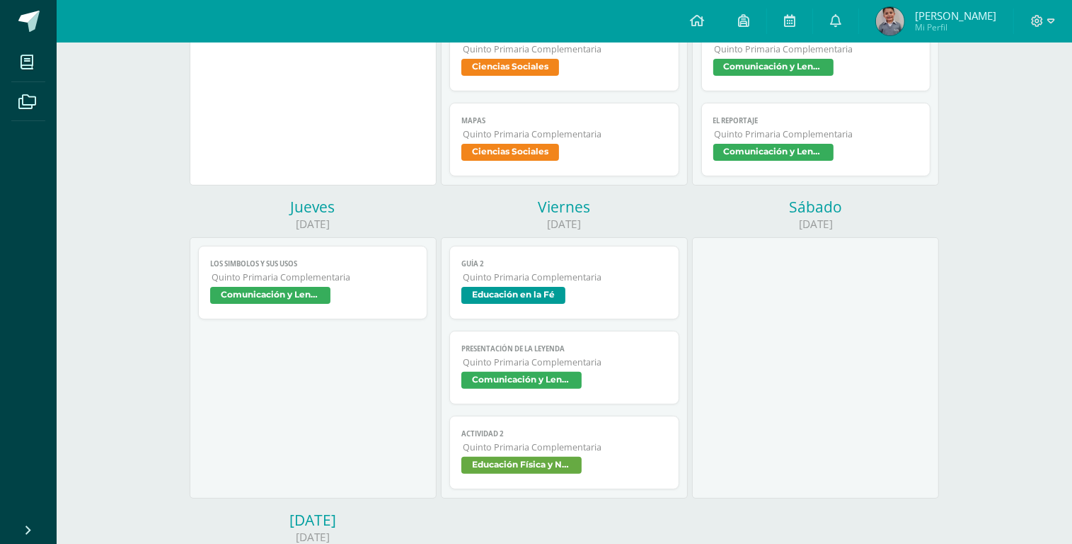
click at [569, 377] on span "Comunicación y Lenguaje L.1" at bounding box center [521, 380] width 120 height 17
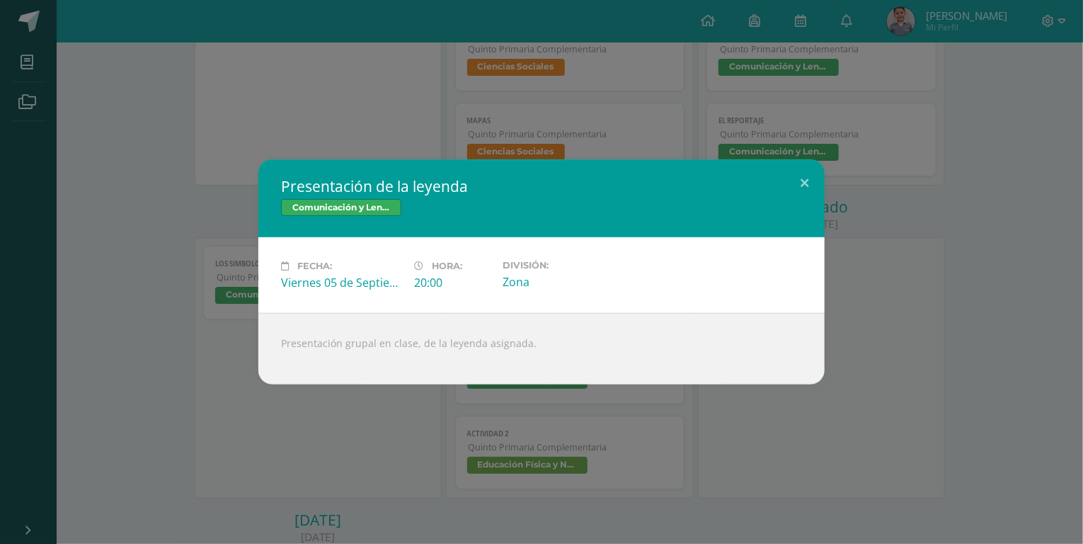
click at [418, 341] on div "Presentación grupal en clase, de la leyenda asignada." at bounding box center [541, 348] width 566 height 71
click at [395, 206] on span "Comunicación y Lenguaje L.1" at bounding box center [341, 207] width 120 height 17
click at [805, 182] on button at bounding box center [804, 183] width 40 height 48
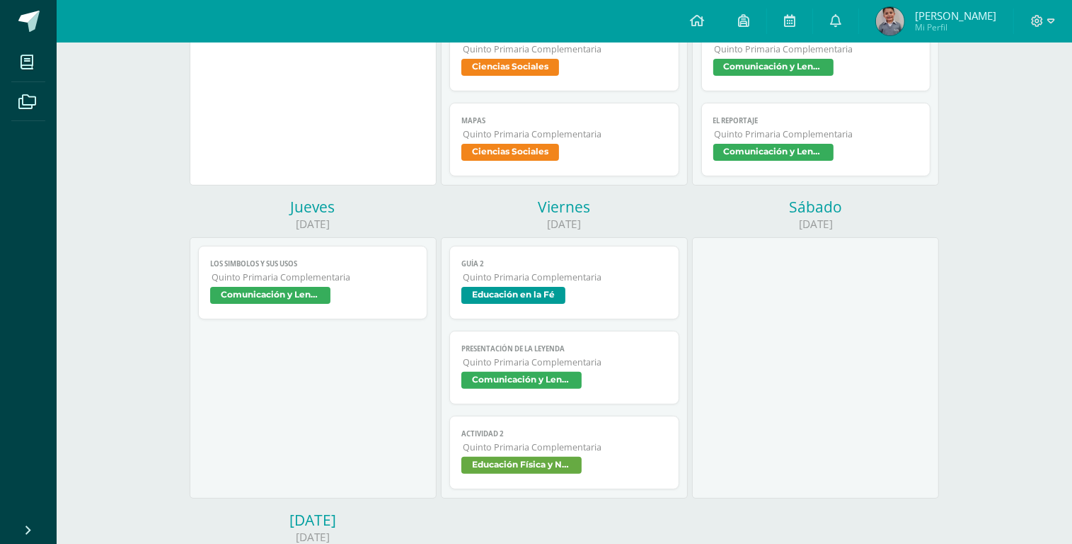
scroll to position [0, 0]
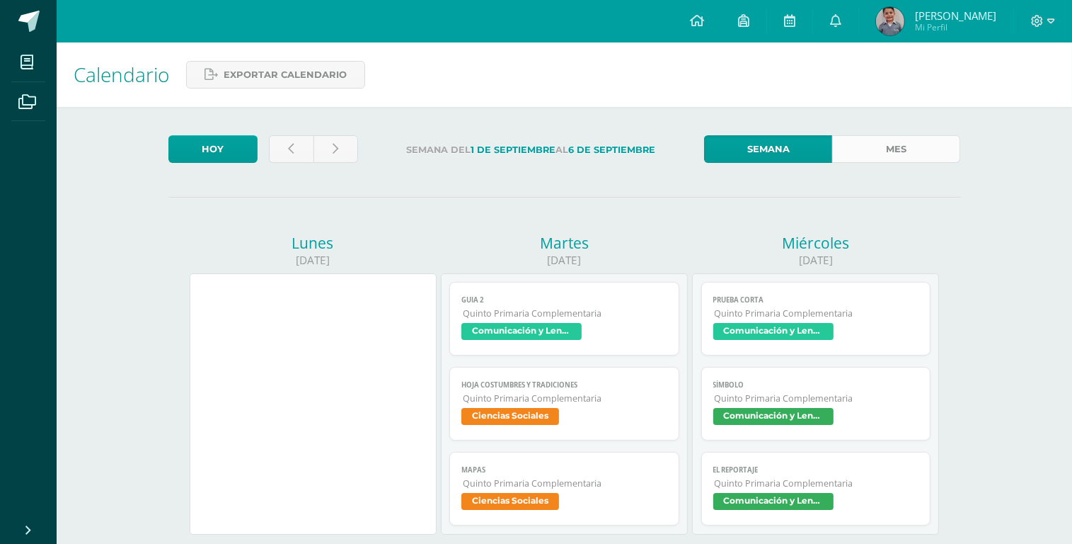
click at [911, 152] on link "Mes" at bounding box center [896, 149] width 128 height 28
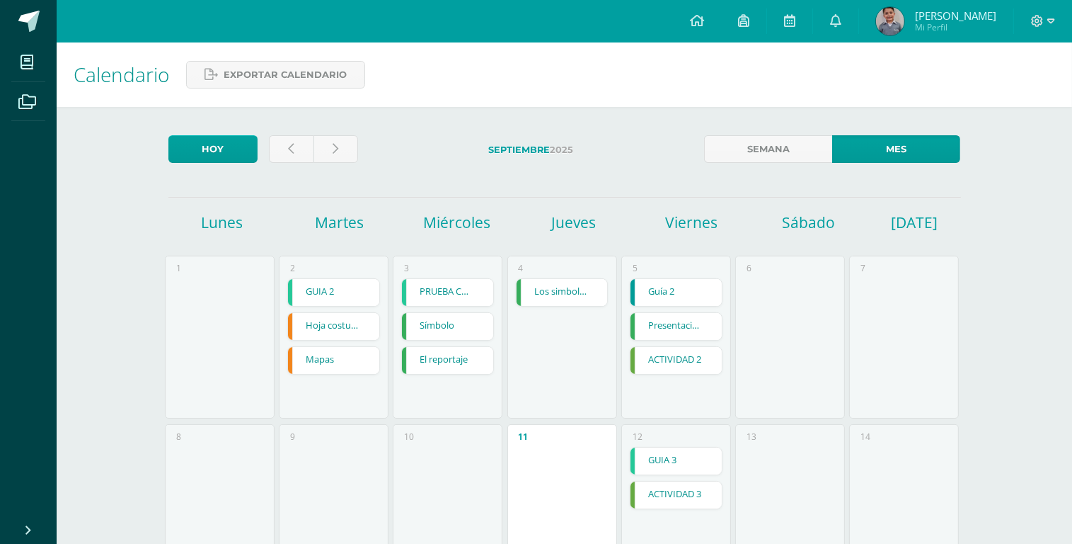
click at [348, 302] on link "GUIA 2" at bounding box center [333, 292] width 91 height 27
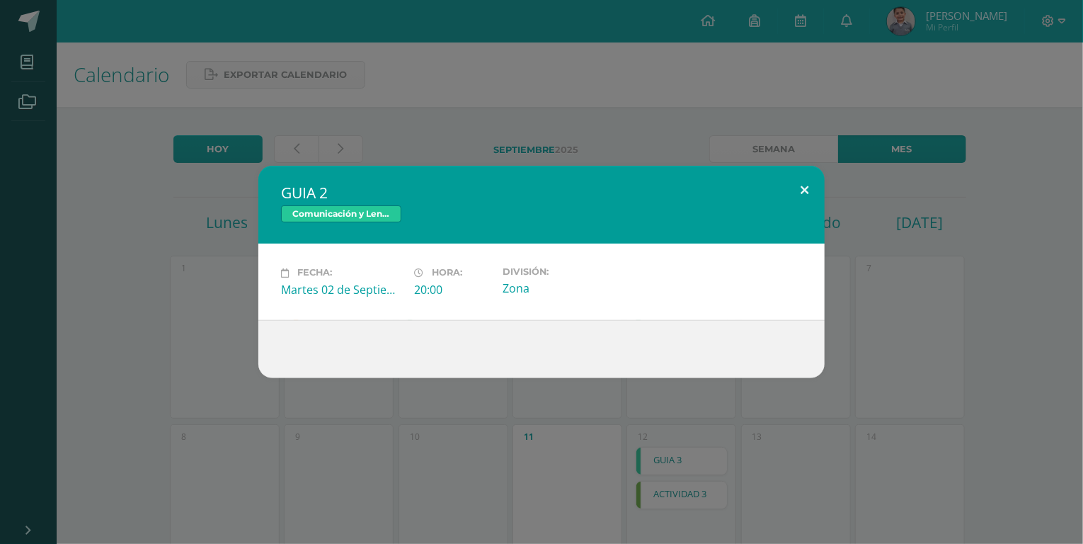
click at [793, 183] on button at bounding box center [804, 190] width 40 height 48
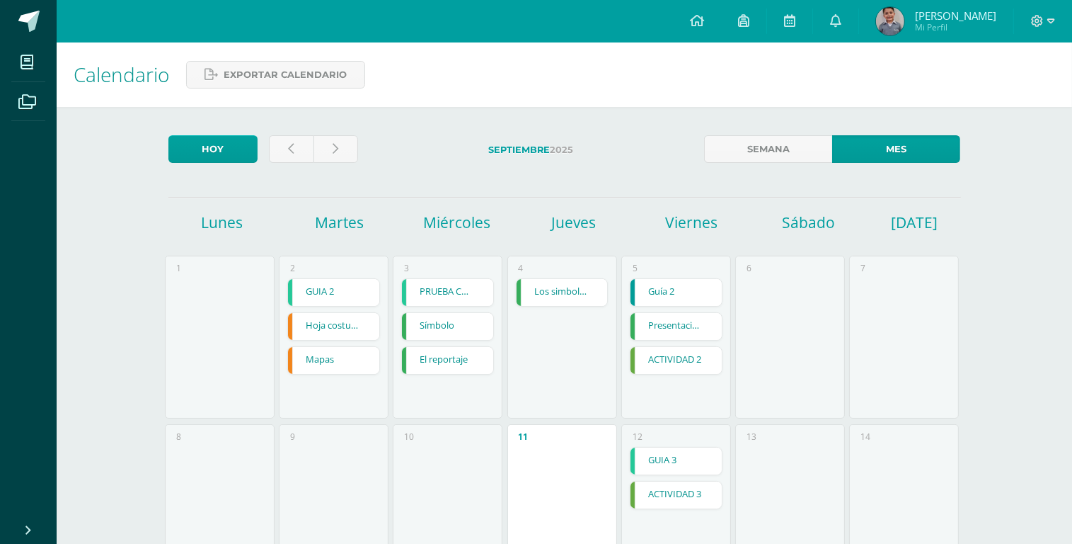
click at [546, 292] on link "Los simbolos y sus usos" at bounding box center [562, 292] width 91 height 27
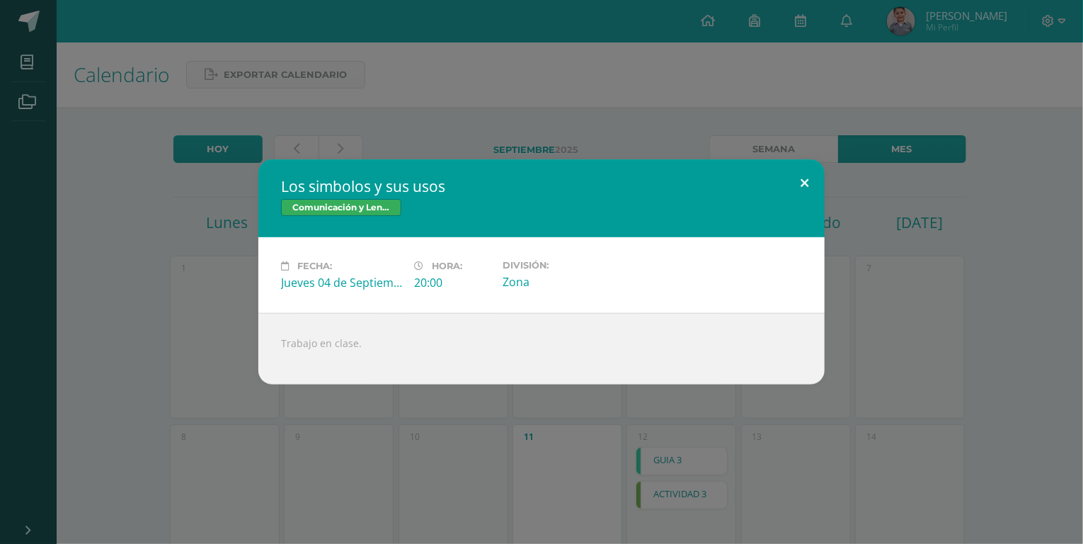
click at [807, 178] on button at bounding box center [804, 183] width 40 height 48
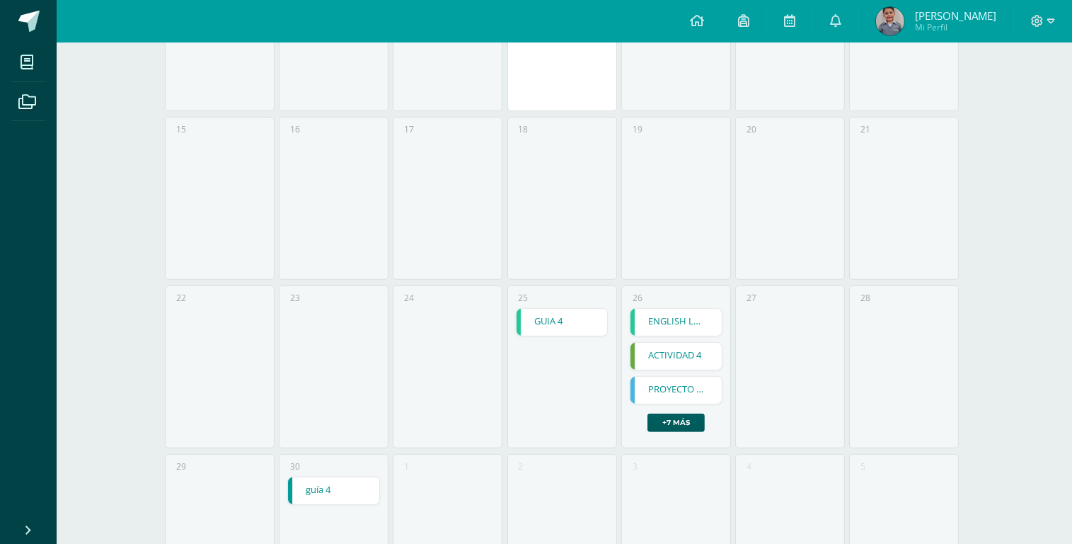
click at [951, 36] on link "Rodrigo Sebastián Mi Perfil" at bounding box center [936, 21] width 154 height 42
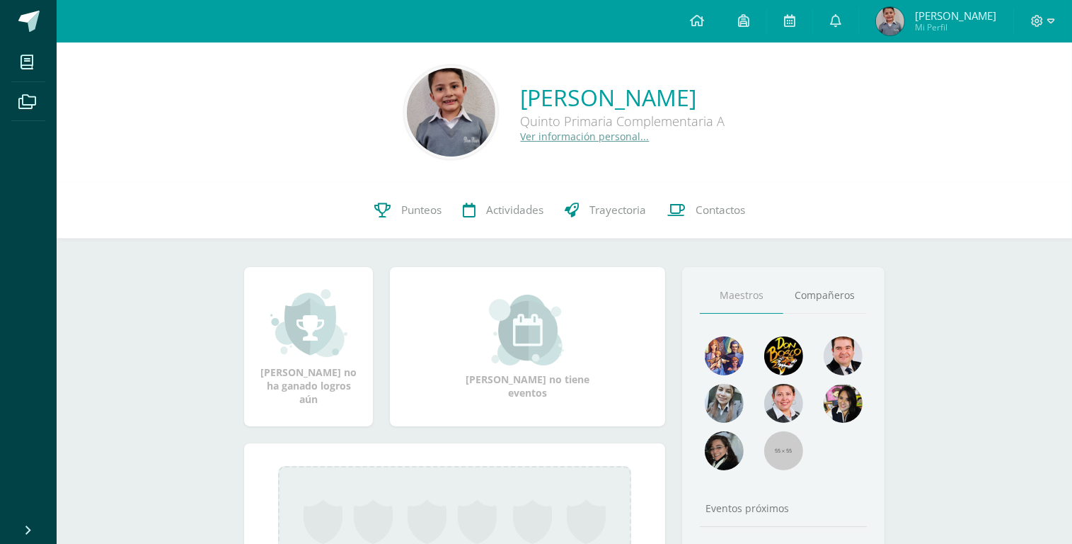
click at [745, 20] on icon at bounding box center [743, 20] width 11 height 13
click at [702, 19] on link at bounding box center [697, 21] width 48 height 42
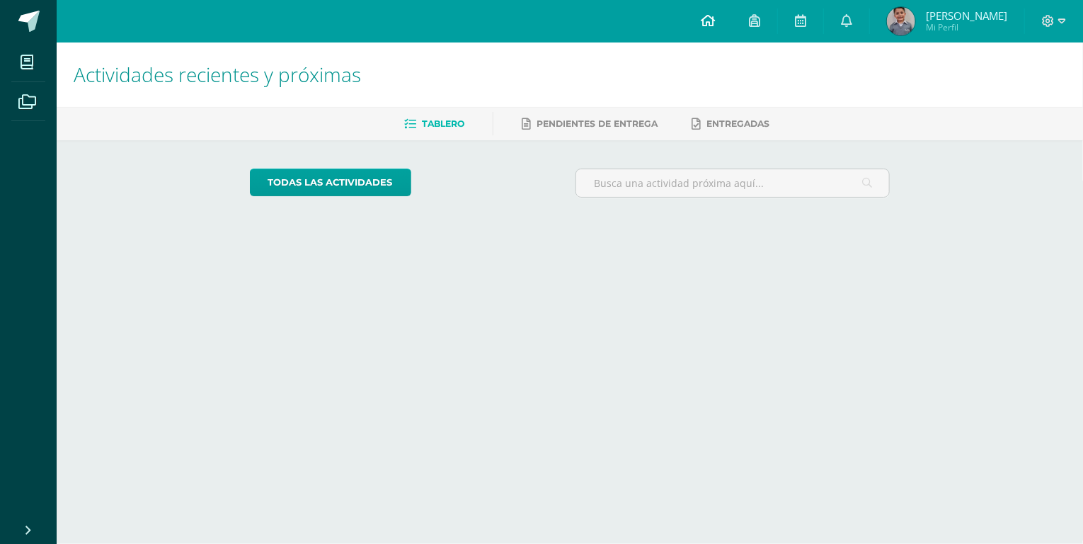
click at [690, 22] on link at bounding box center [708, 21] width 48 height 42
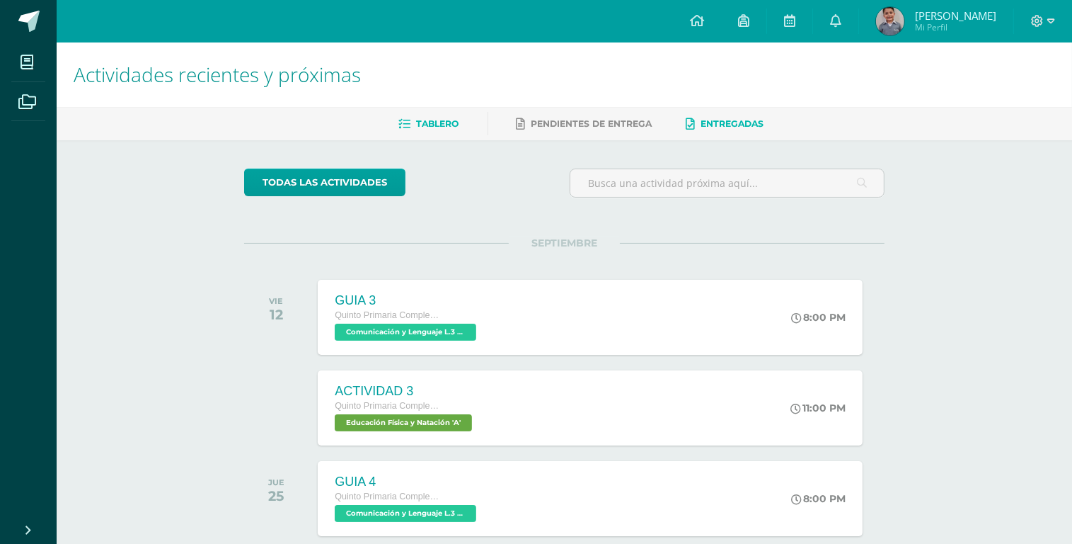
click at [717, 130] on link "Entregadas" at bounding box center [726, 124] width 78 height 23
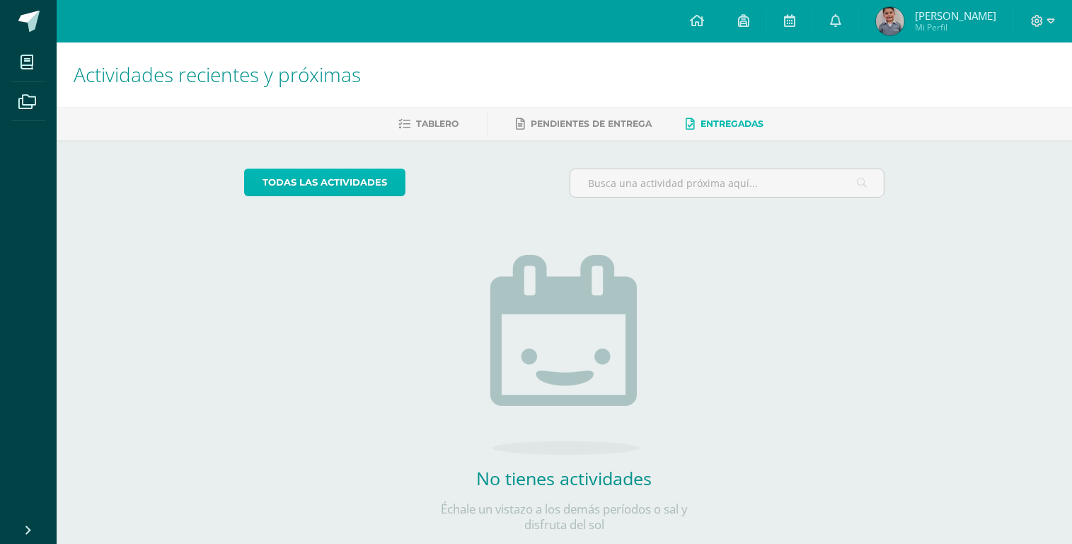
click at [379, 171] on link "todas las Actividades" at bounding box center [324, 182] width 161 height 28
